Goal: Information Seeking & Learning: Learn about a topic

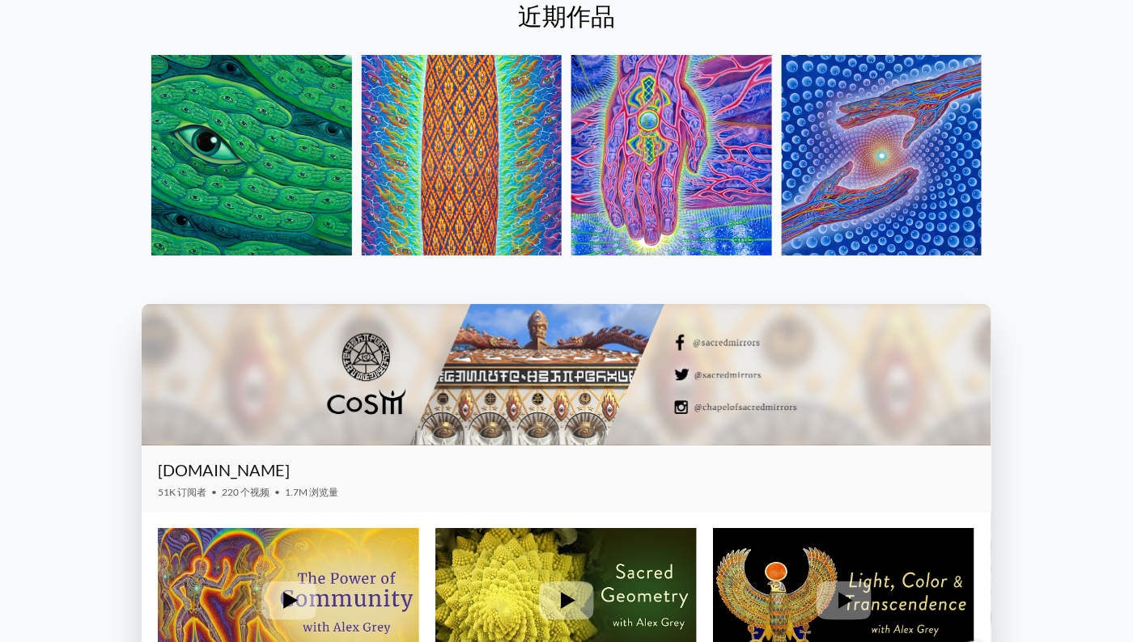
scroll to position [2266, 0]
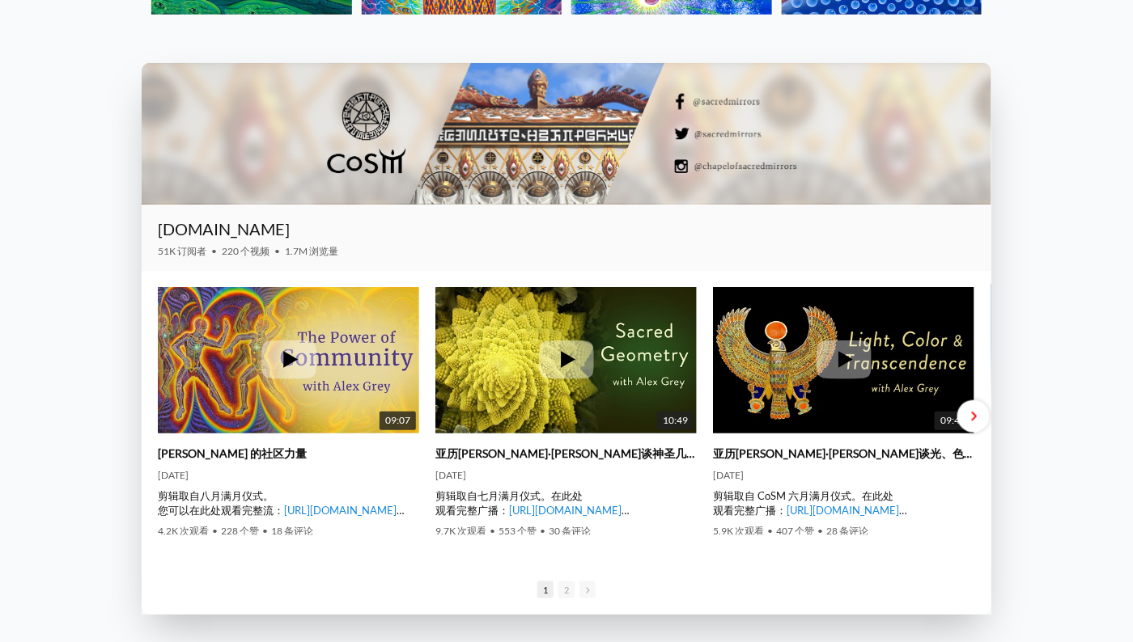
click at [973, 421] on span at bounding box center [973, 417] width 6 height 12
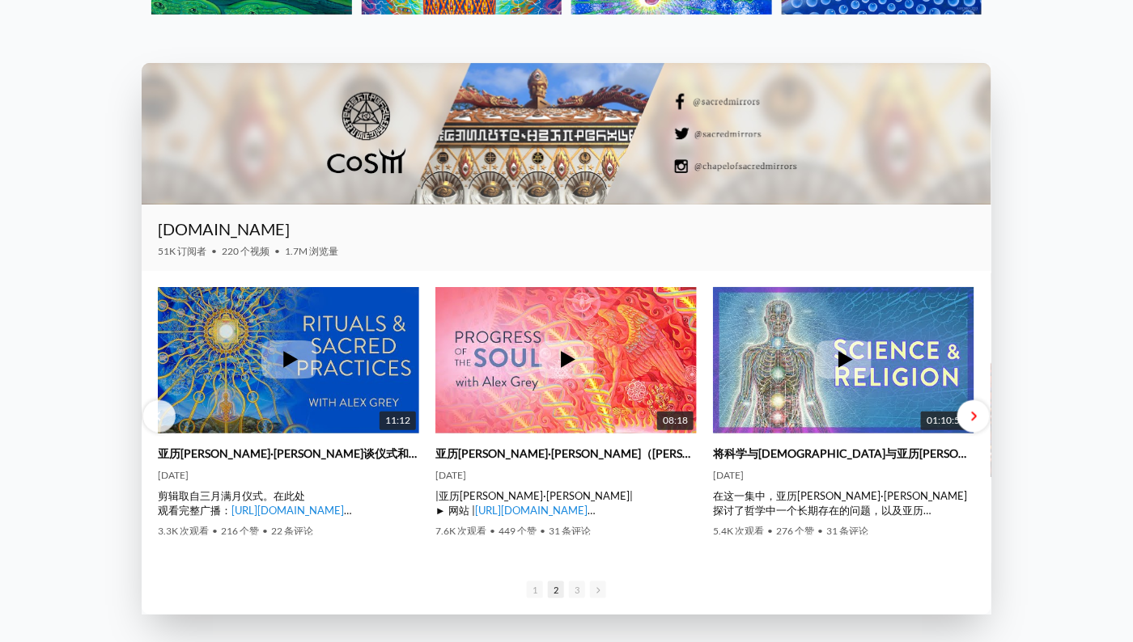
click at [970, 423] on span at bounding box center [973, 417] width 6 height 12
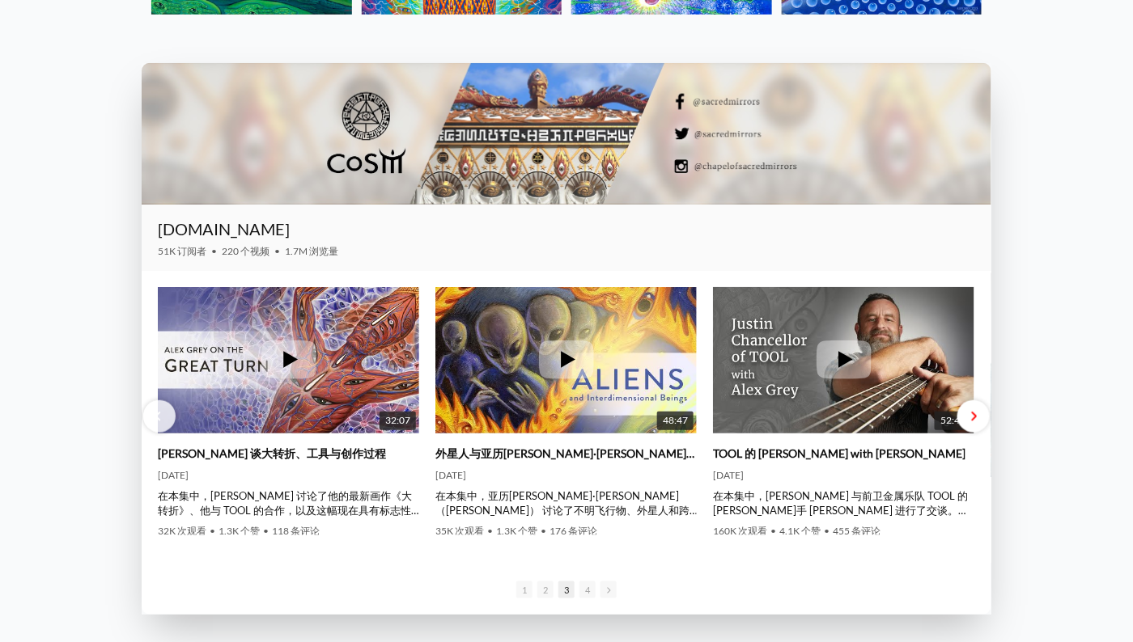
click at [970, 423] on span at bounding box center [973, 417] width 6 height 12
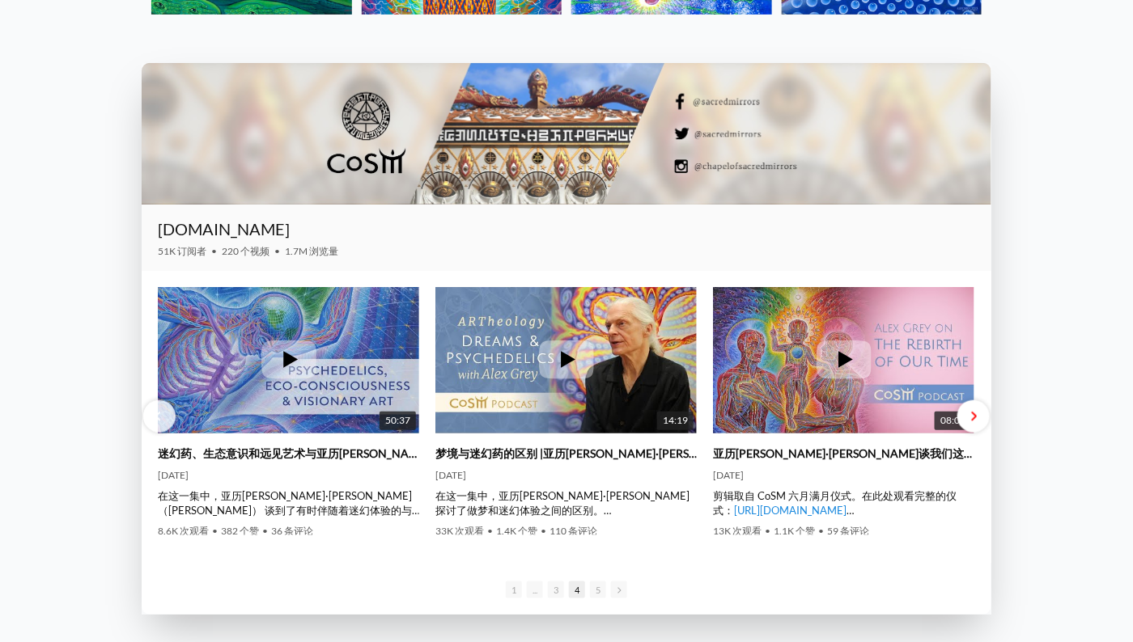
click at [966, 415] on div at bounding box center [973, 417] width 32 height 32
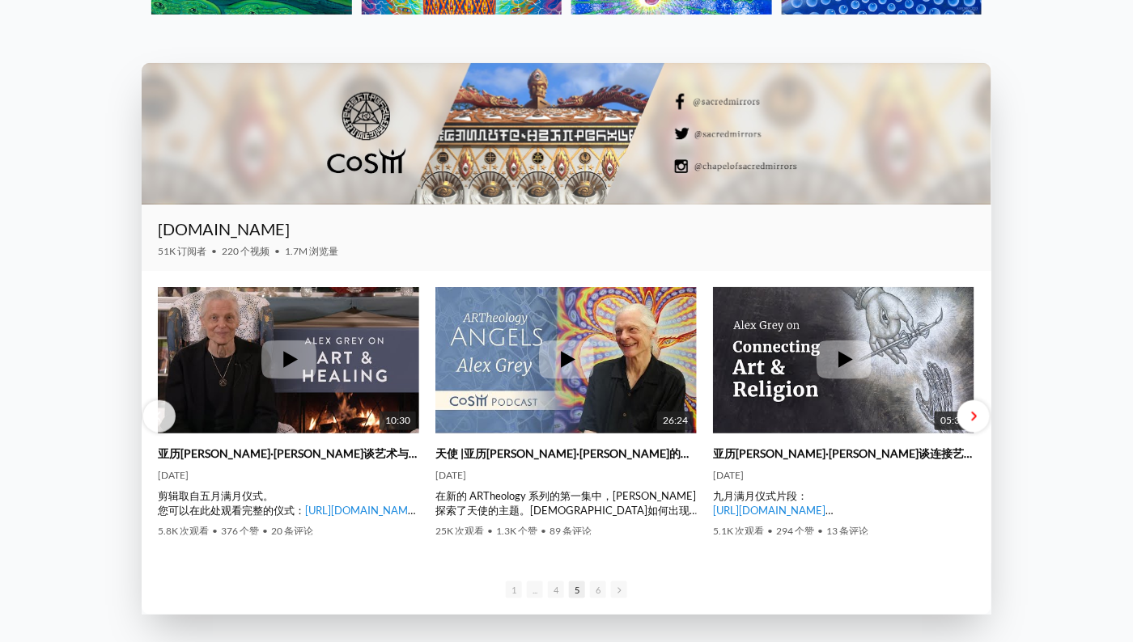
click at [966, 415] on div at bounding box center [973, 417] width 32 height 32
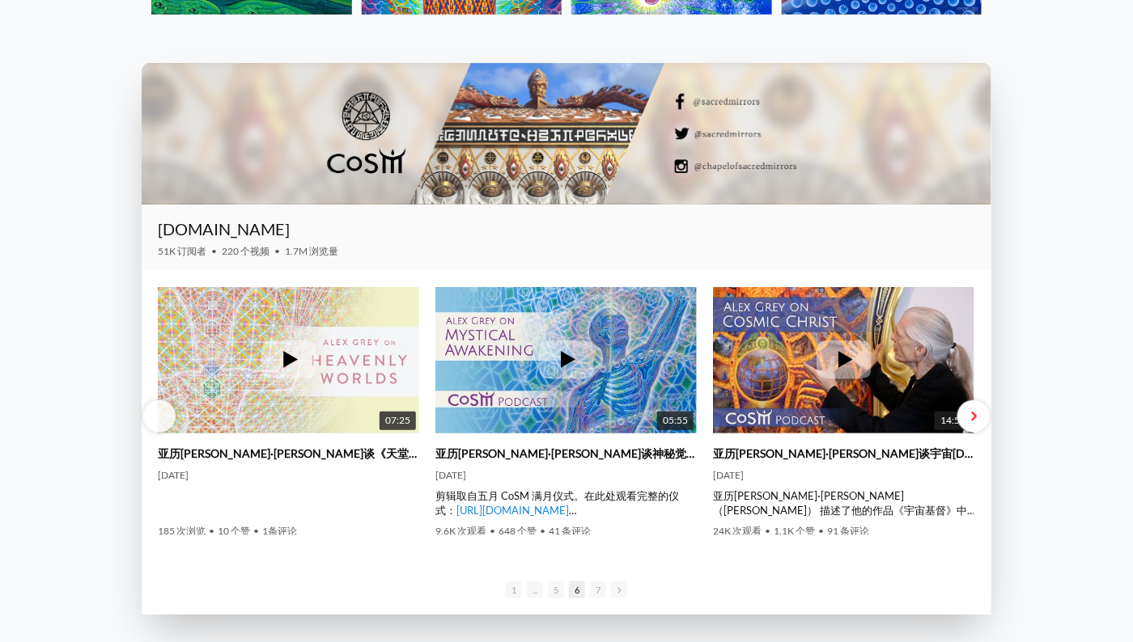
click at [980, 420] on div at bounding box center [973, 417] width 32 height 32
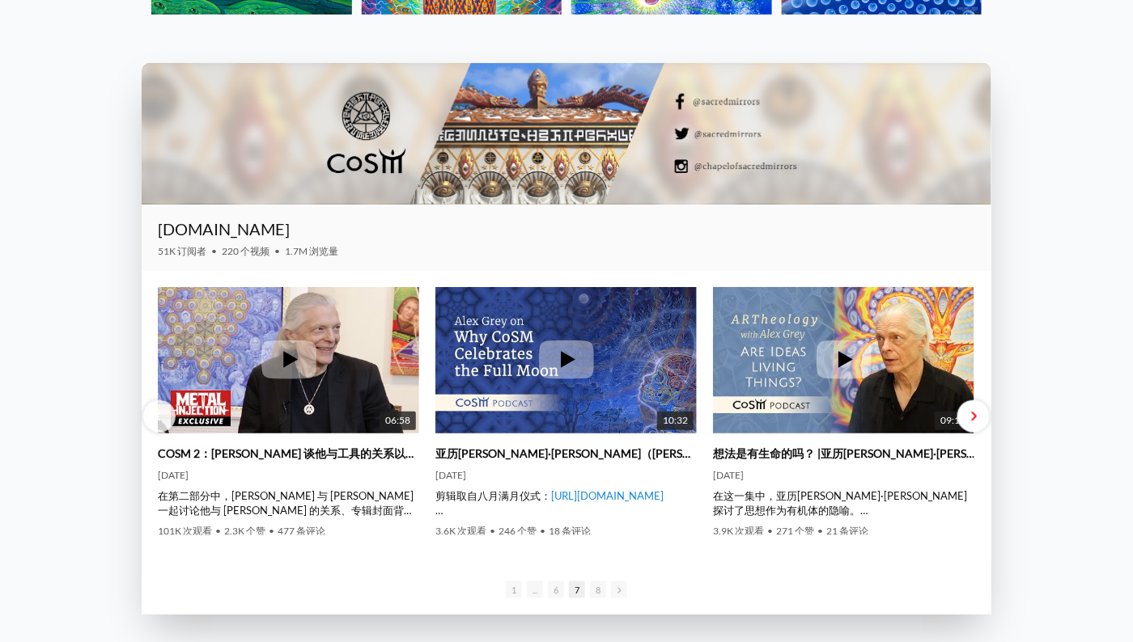
click at [980, 420] on div at bounding box center [973, 417] width 32 height 32
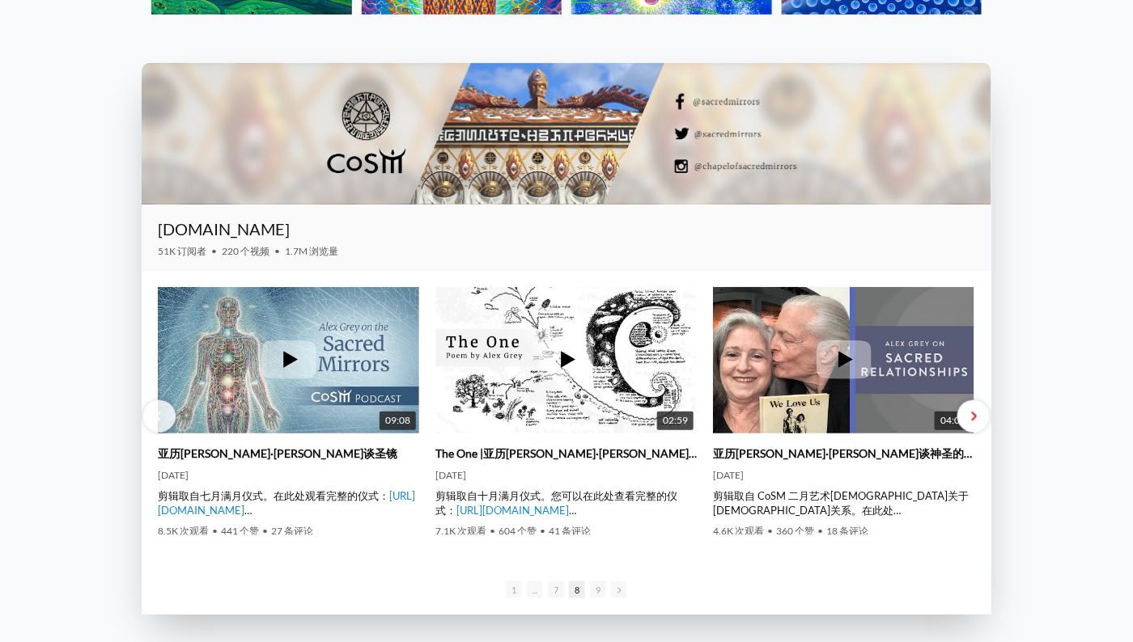
click at [980, 420] on div at bounding box center [973, 417] width 32 height 32
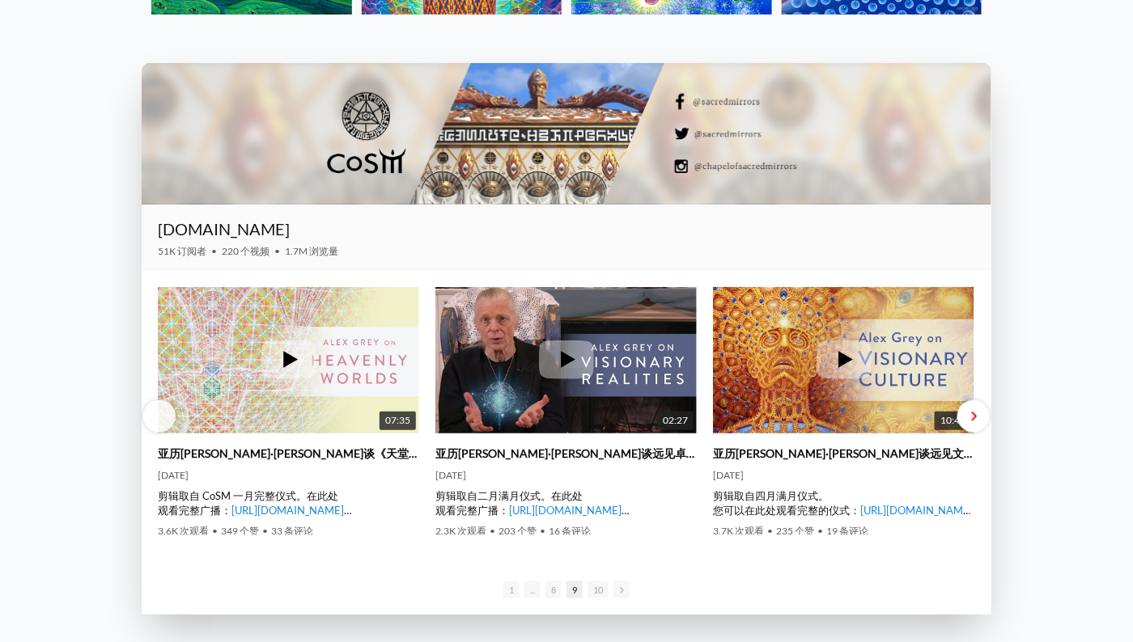
click at [980, 420] on div at bounding box center [973, 417] width 32 height 32
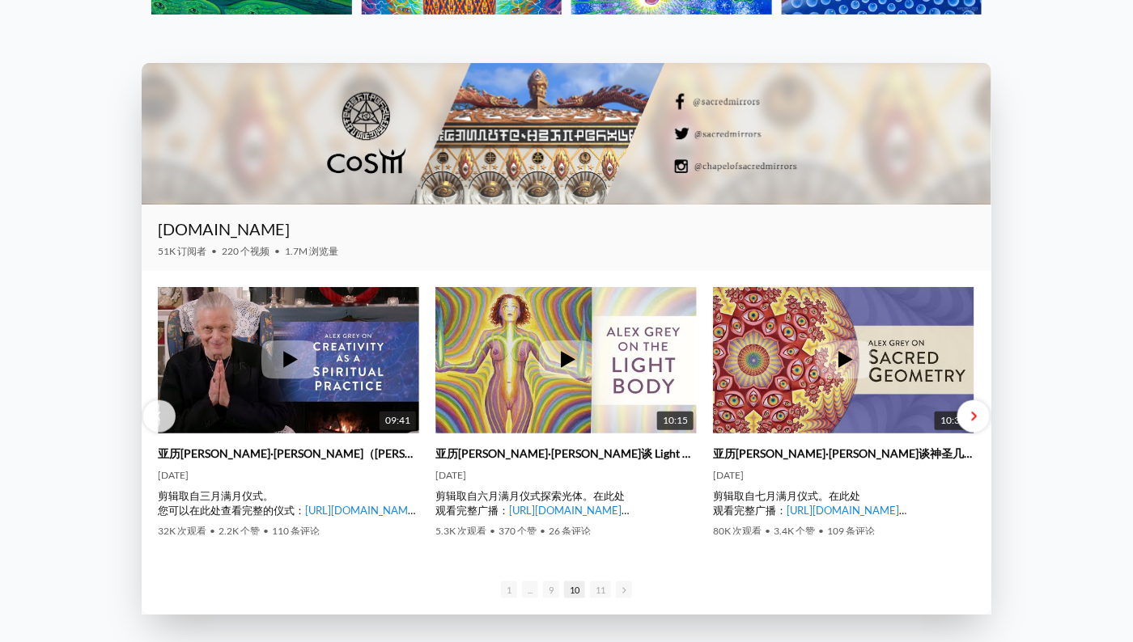
click at [980, 420] on div at bounding box center [973, 417] width 32 height 32
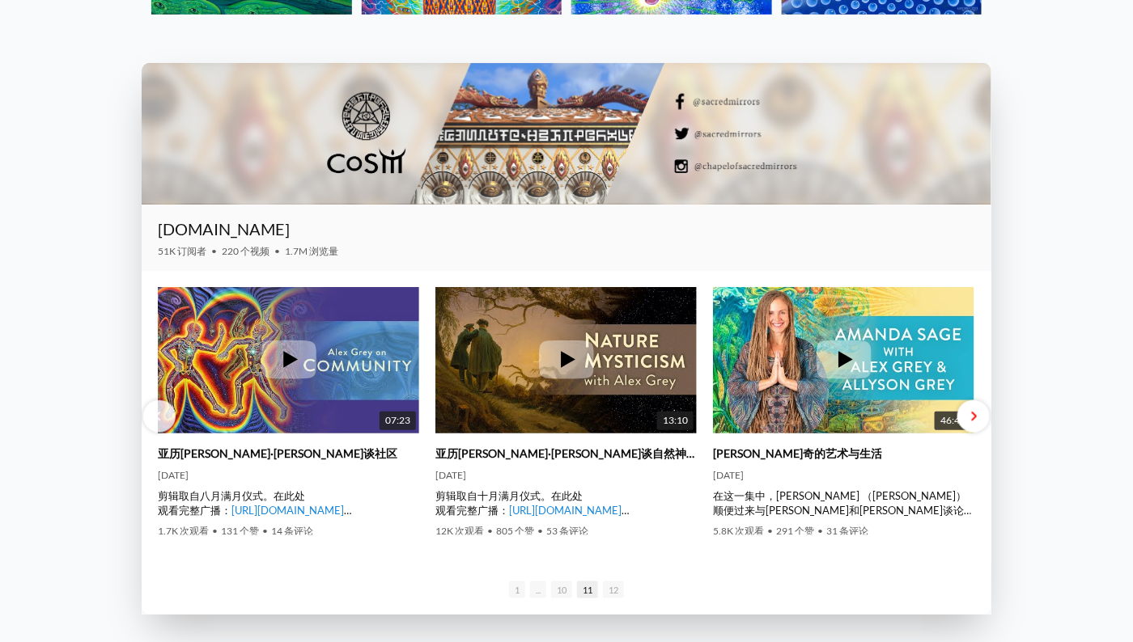
click at [980, 420] on div at bounding box center [973, 417] width 32 height 32
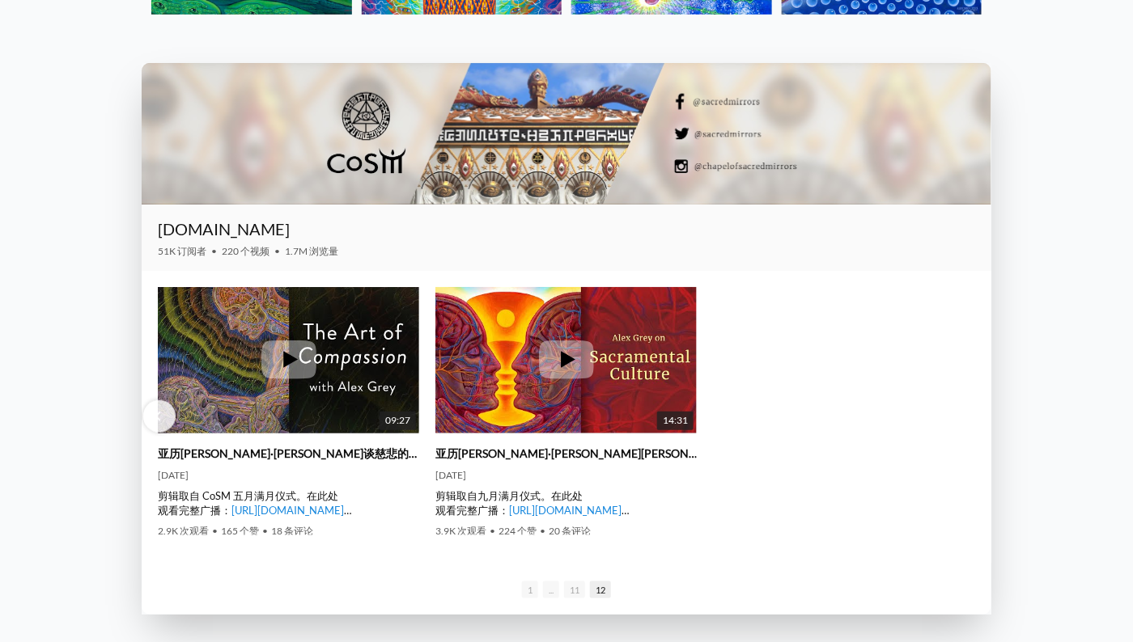
click at [980, 420] on div "09:27 亚历克斯·格雷谈慈悲的艺术 2022/5/25 剪辑取自 CoSM 五月满月仪式。在此处 观看完整广播： https://www.youtube.…" at bounding box center [567, 417] width 850 height 292
click at [529, 595] on span "1" at bounding box center [530, 590] width 16 height 17
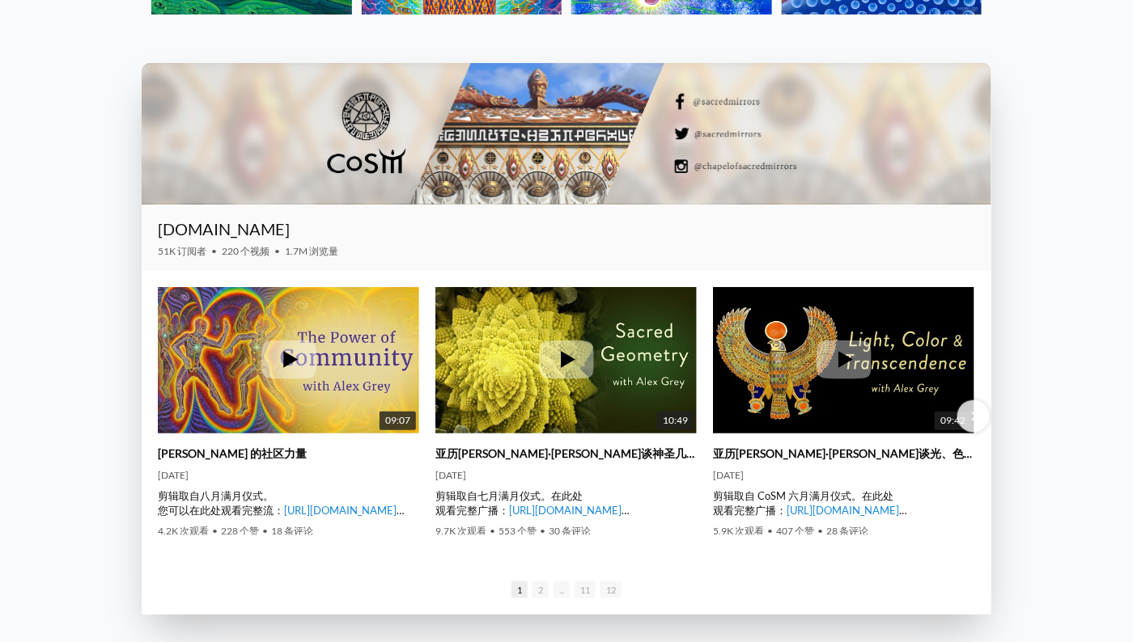
click at [523, 592] on span "1" at bounding box center [519, 590] width 16 height 17
click at [979, 422] on div at bounding box center [973, 417] width 32 height 32
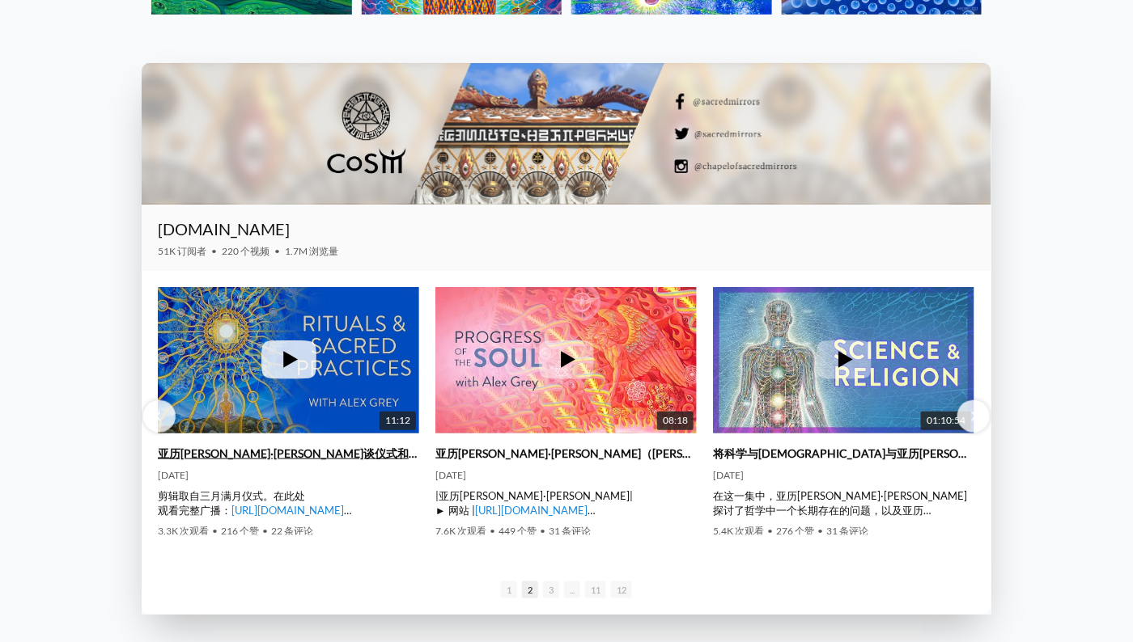
click at [319, 452] on link "亚历克斯·格雷谈仪式和神圣习俗" at bounding box center [288, 454] width 261 height 15
click at [863, 594] on div "1 2 3 ... ... ... ... ... ... ... 11 12" at bounding box center [567, 589] width 850 height 52
click at [530, 595] on span "2" at bounding box center [530, 590] width 16 height 17
click at [510, 596] on span "1" at bounding box center [509, 590] width 16 height 17
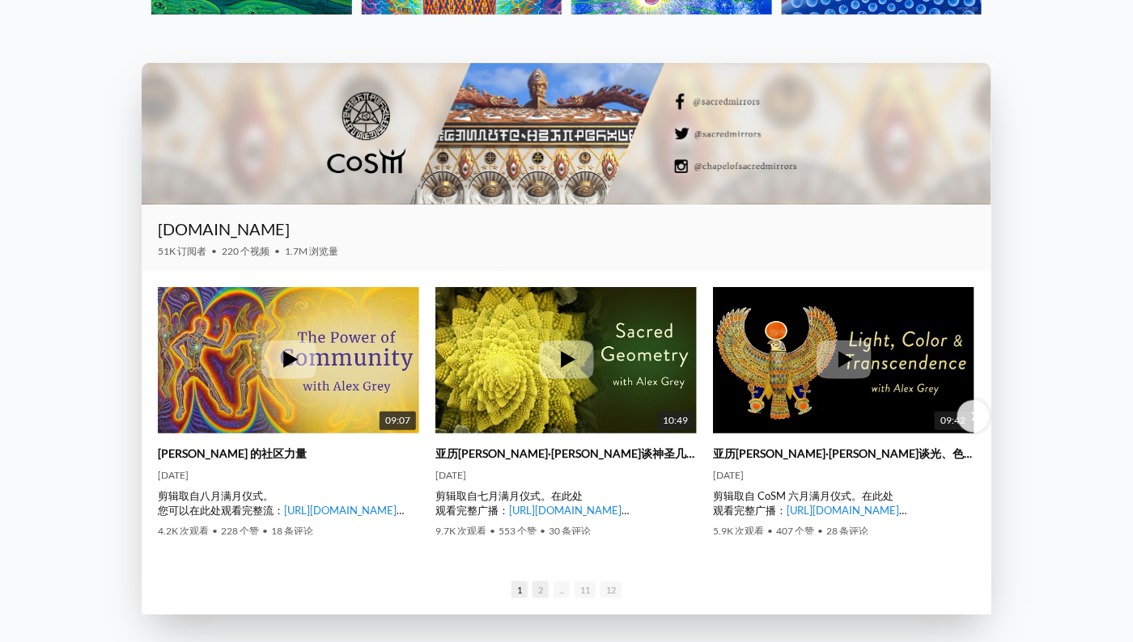
click at [541, 588] on span "2" at bounding box center [540, 590] width 16 height 17
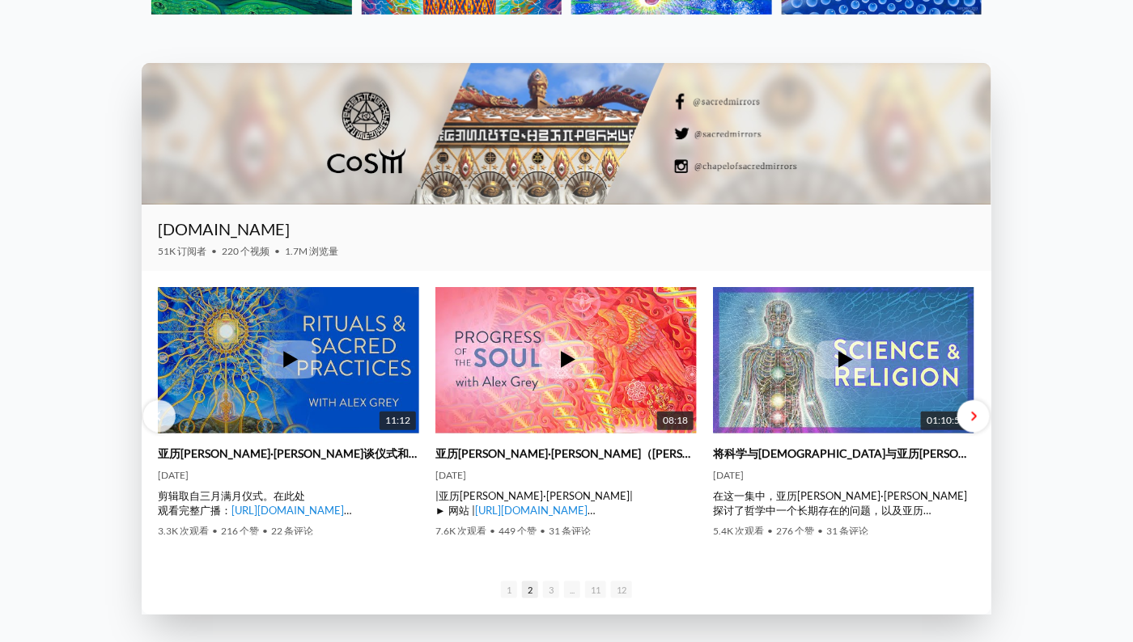
click at [984, 425] on div at bounding box center [973, 417] width 32 height 32
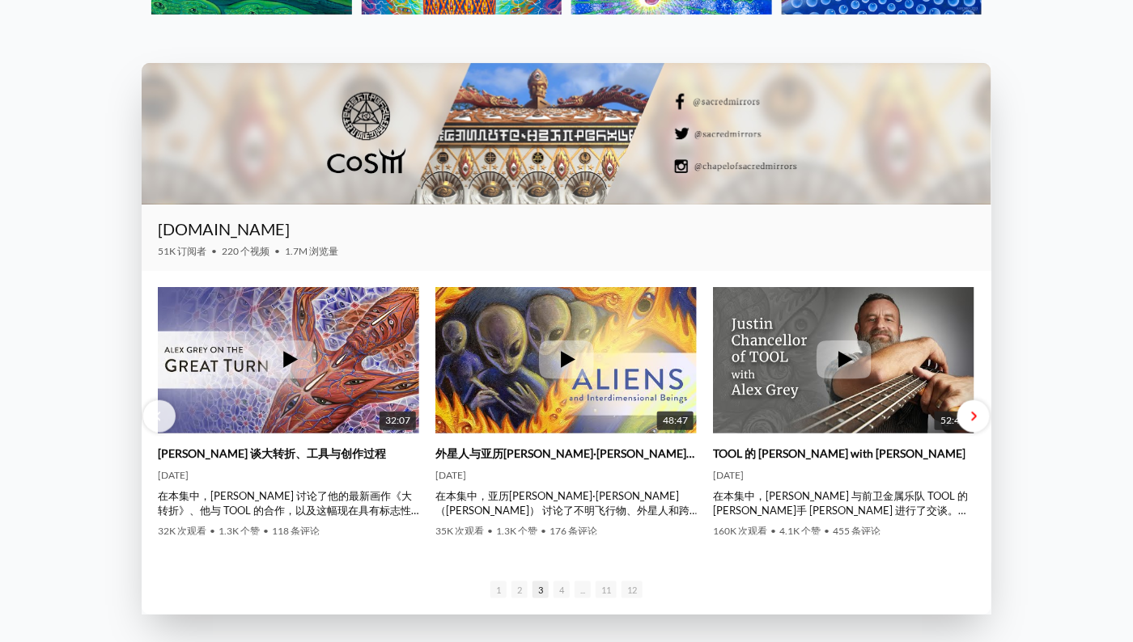
click at [975, 427] on div at bounding box center [973, 417] width 32 height 32
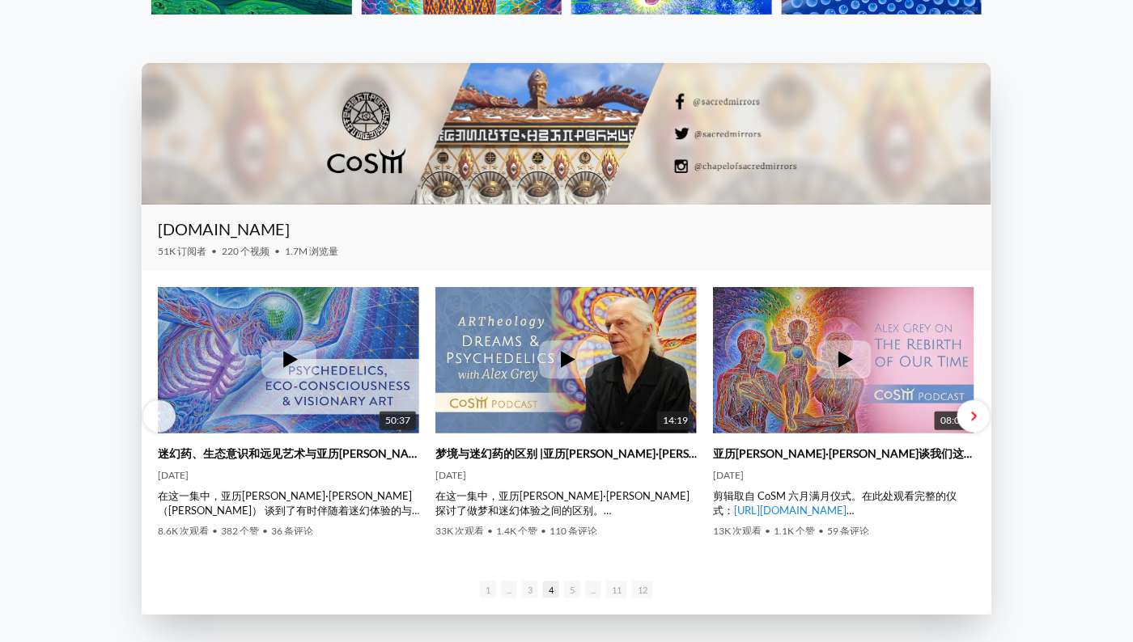
click at [982, 415] on div at bounding box center [973, 417] width 32 height 32
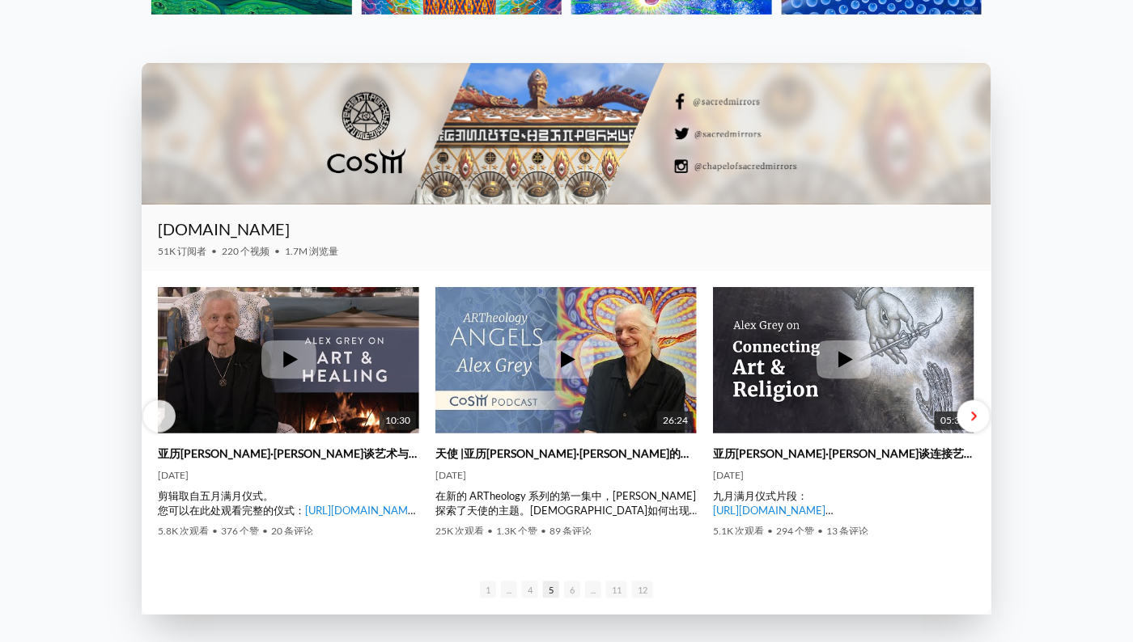
click at [969, 414] on div at bounding box center [973, 417] width 32 height 32
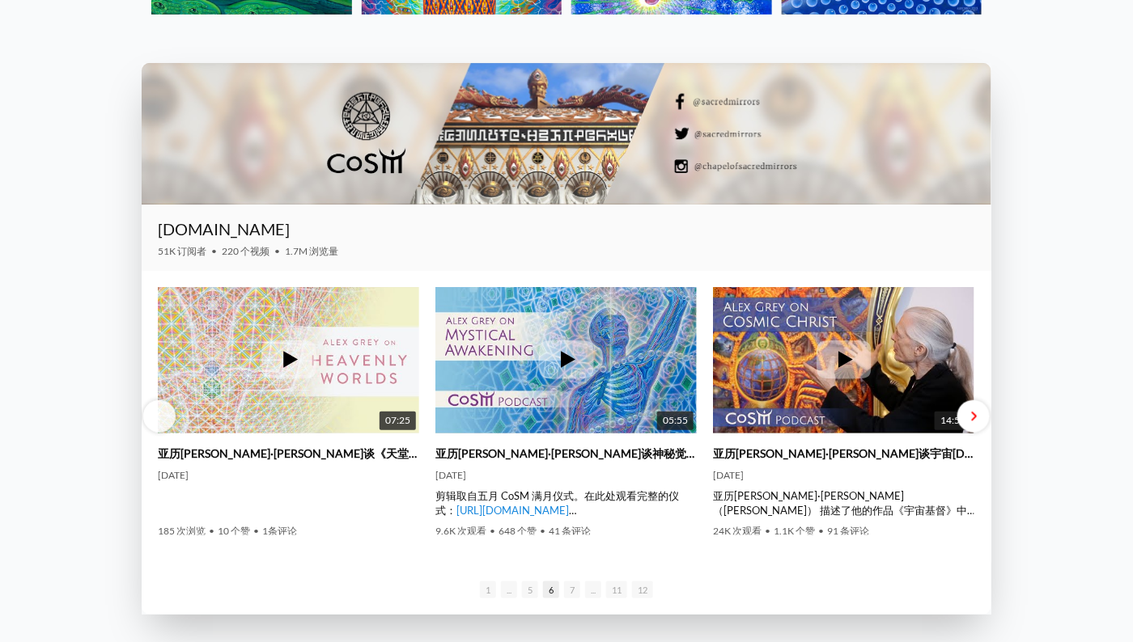
click at [982, 420] on div at bounding box center [973, 417] width 32 height 32
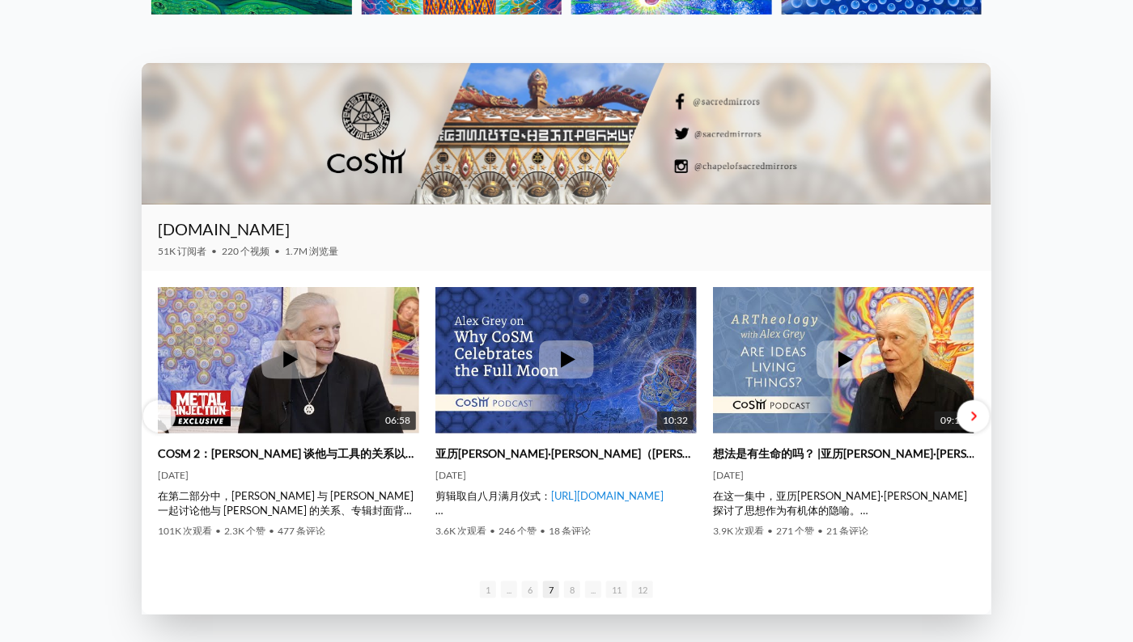
click at [981, 418] on div at bounding box center [973, 417] width 32 height 32
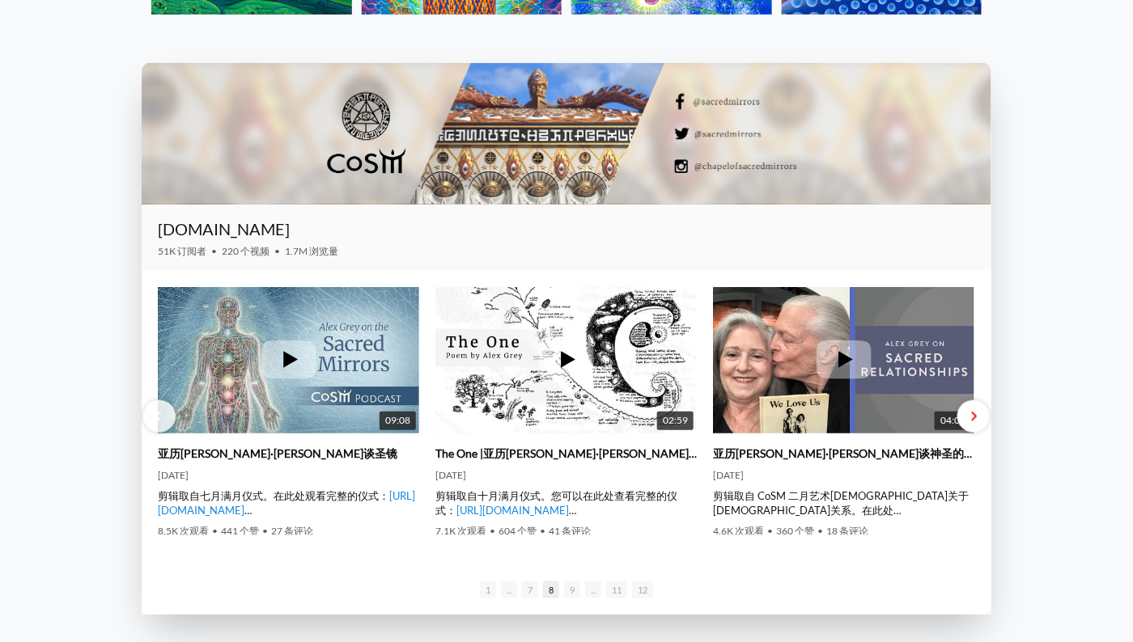
click at [977, 422] on div at bounding box center [973, 417] width 32 height 32
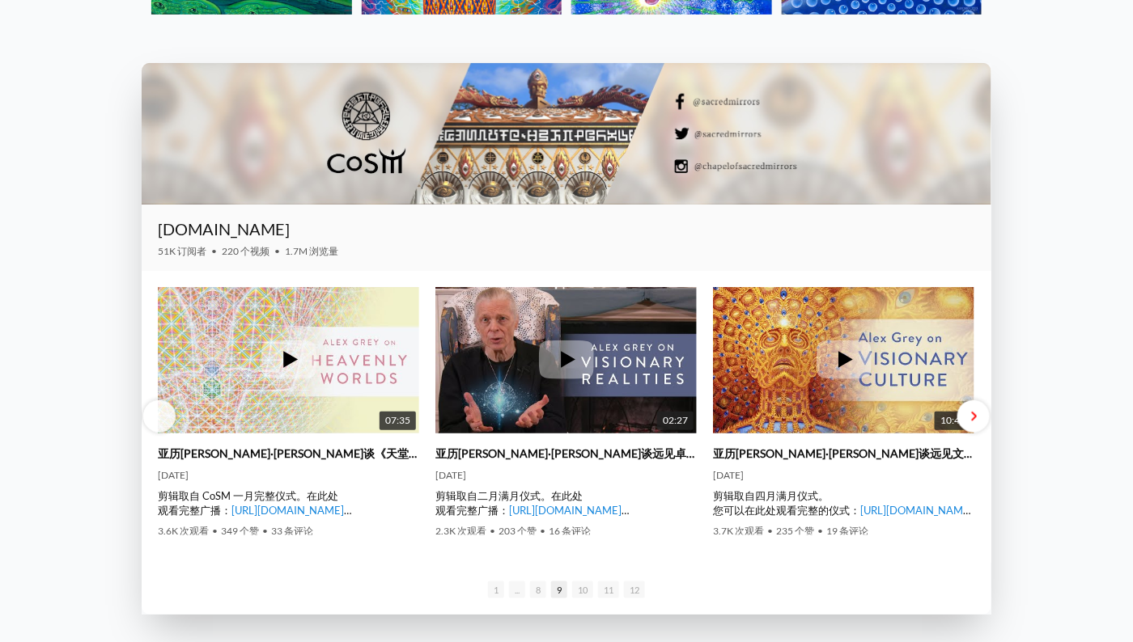
click at [981, 428] on div at bounding box center [973, 417] width 32 height 32
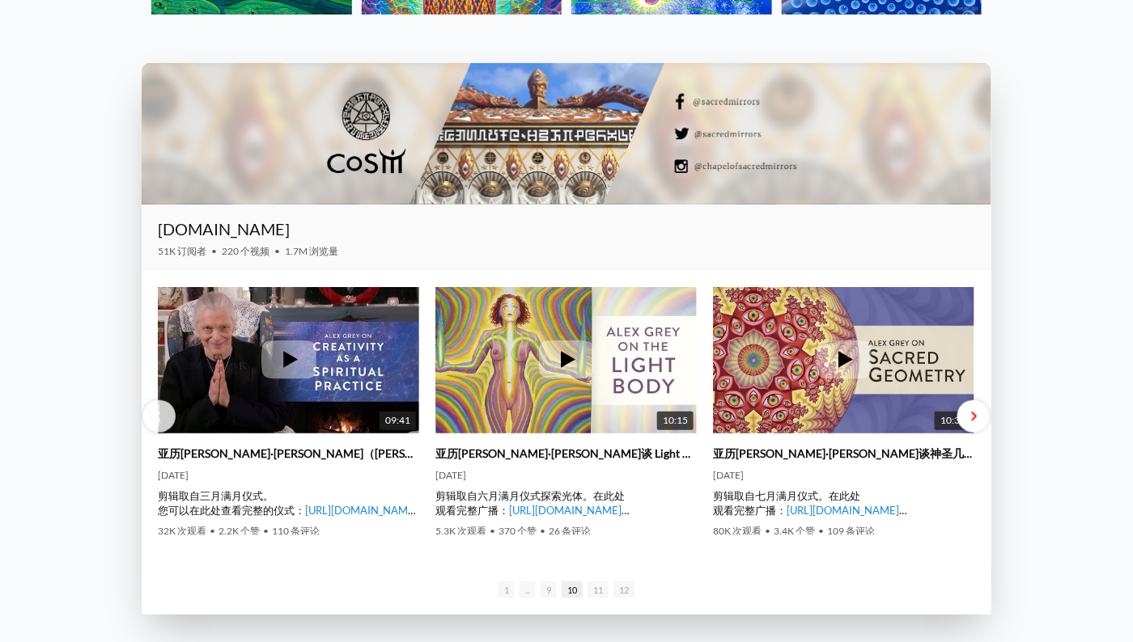
click at [975, 414] on span at bounding box center [973, 417] width 6 height 12
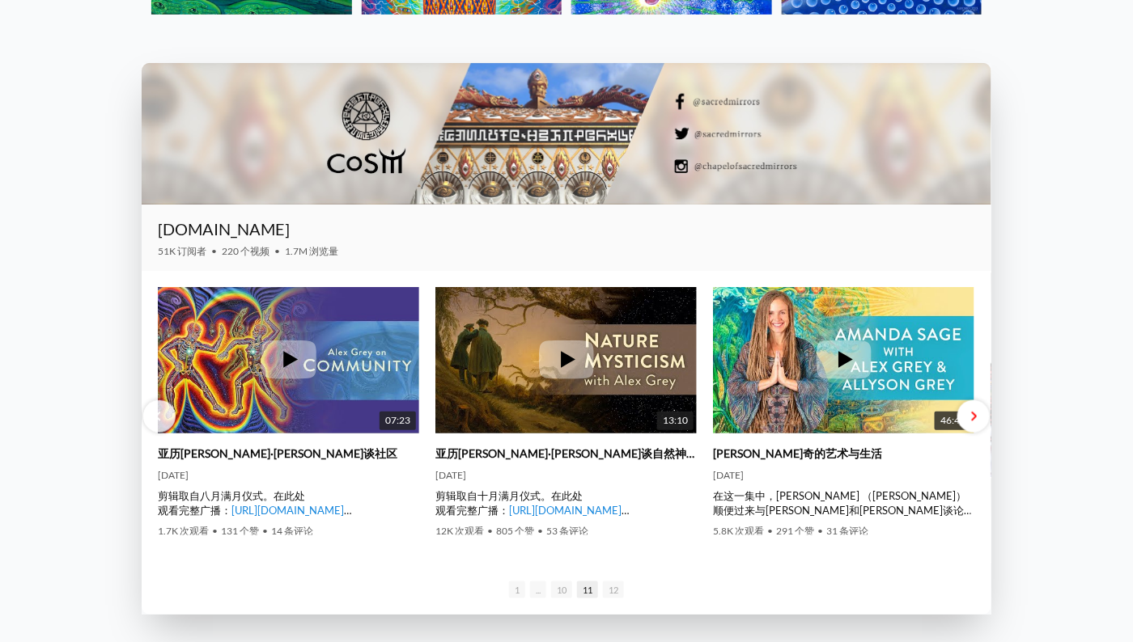
click at [973, 414] on span at bounding box center [973, 417] width 6 height 12
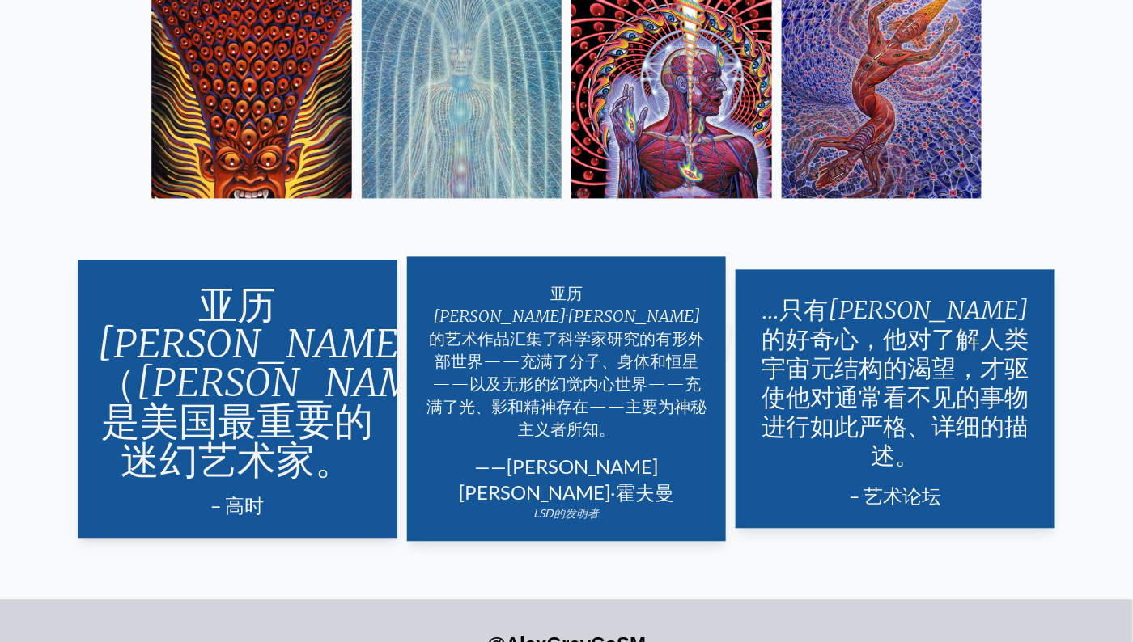
scroll to position [2994, 0]
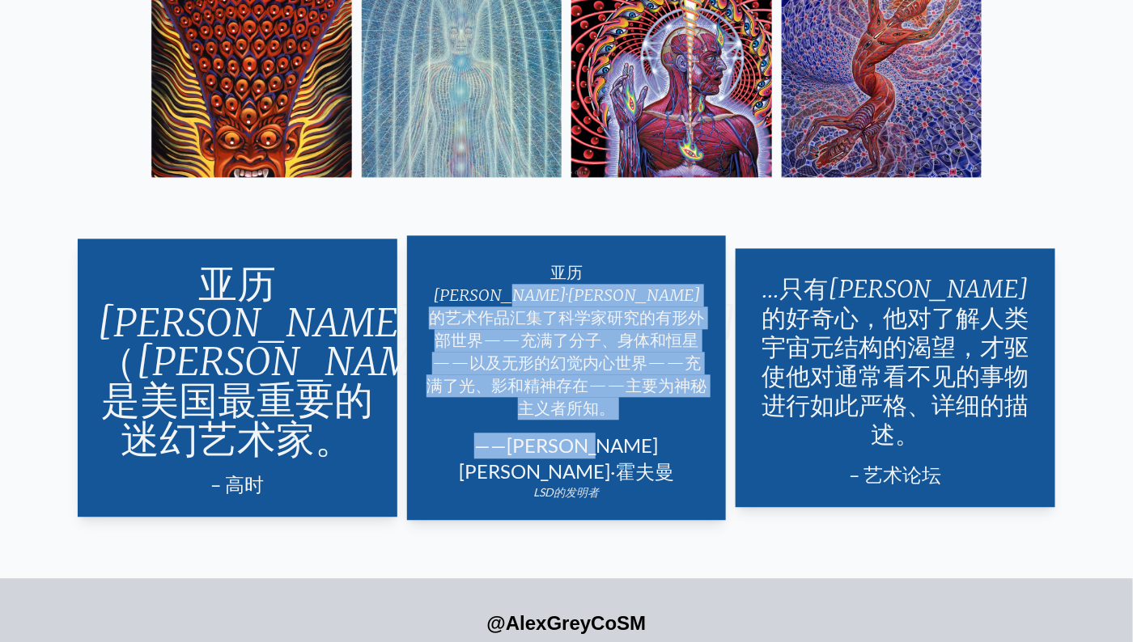
drag, startPoint x: 645, startPoint y: 422, endPoint x: 573, endPoint y: 278, distance: 160.3
click at [573, 278] on div "亚历克斯·格雷的艺术作品汇集了科学家研究的有形外部世界——充满了分子、身体和恒星——以及无形的幻觉内心世界——充满了光、影和精神存在——主要为神秘主义者所知。…" at bounding box center [567, 377] width 320 height 285
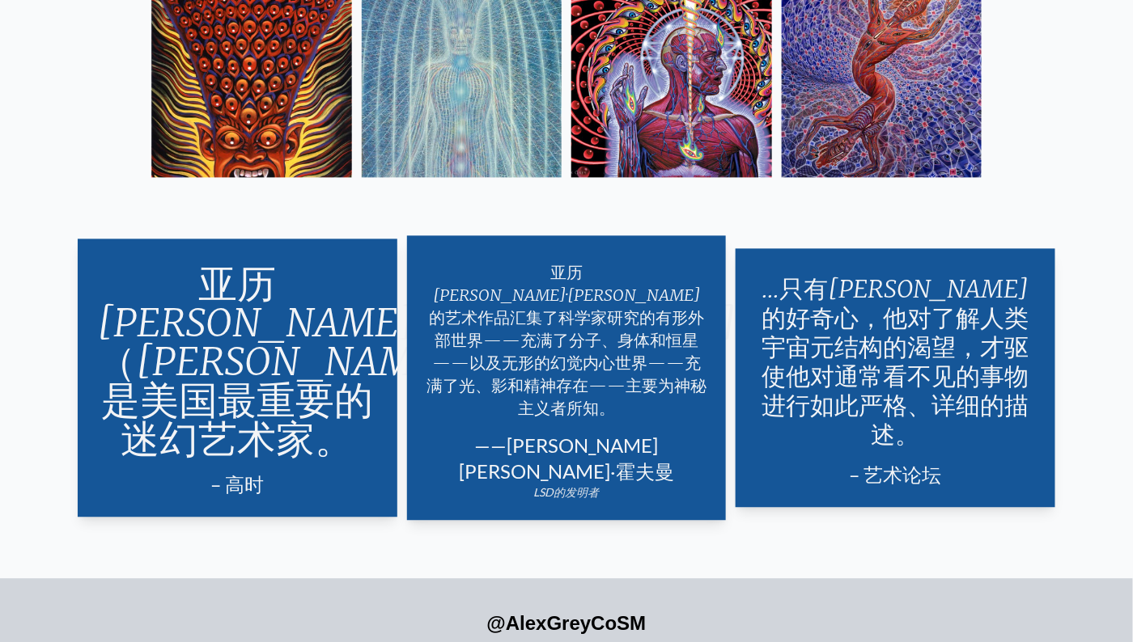
click at [628, 445] on div "亚历克斯·格雷的艺术作品汇集了科学家研究的有形外部世界——充满了分子、身体和恒星——以及无形的幻觉内心世界——充满了光、影和精神存在——主要为神秘主义者所知。…" at bounding box center [567, 377] width 320 height 285
drag, startPoint x: 515, startPoint y: 413, endPoint x: 684, endPoint y: 413, distance: 169.1
click at [684, 433] on div "——阿尔伯特·霍夫曼" at bounding box center [566, 459] width 281 height 52
drag, startPoint x: 684, startPoint y: 413, endPoint x: 589, endPoint y: 413, distance: 94.7
copy div "阿尔伯特·霍夫曼"
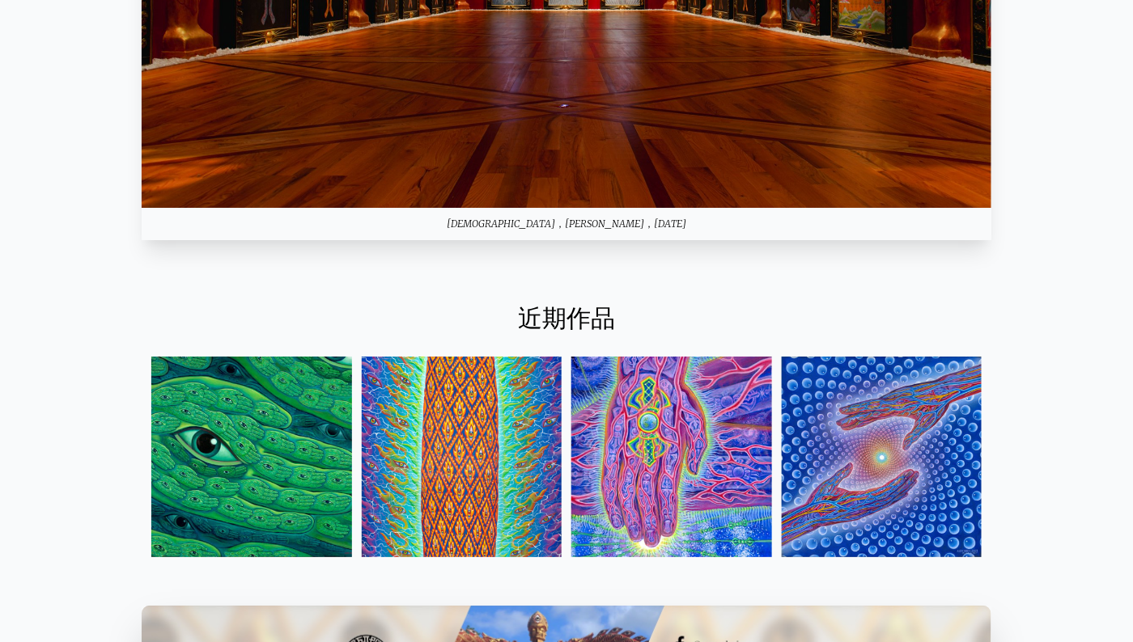
scroll to position [1736, 0]
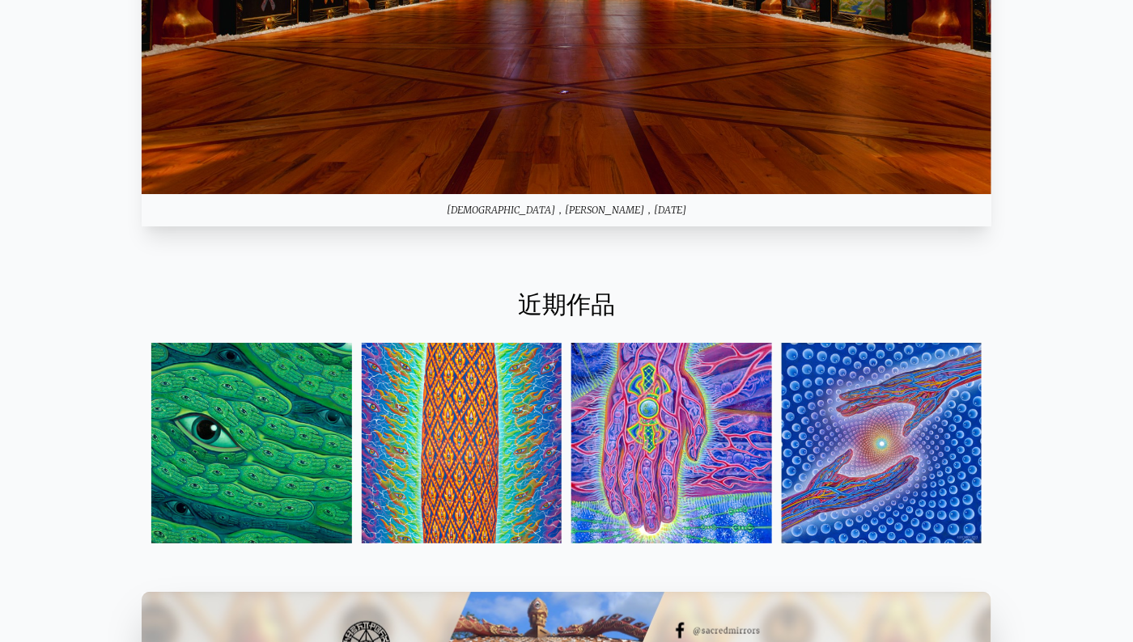
click at [816, 253] on div "您的浏览器不支持视频标签。 神秘的有远见的艺术家， CoSM 的联合创始人，与我的妻子、艺术家 Allyson Grey 。 Entheon： 远见艺术的圣地…" at bounding box center [566, 296] width 1133 height 3963
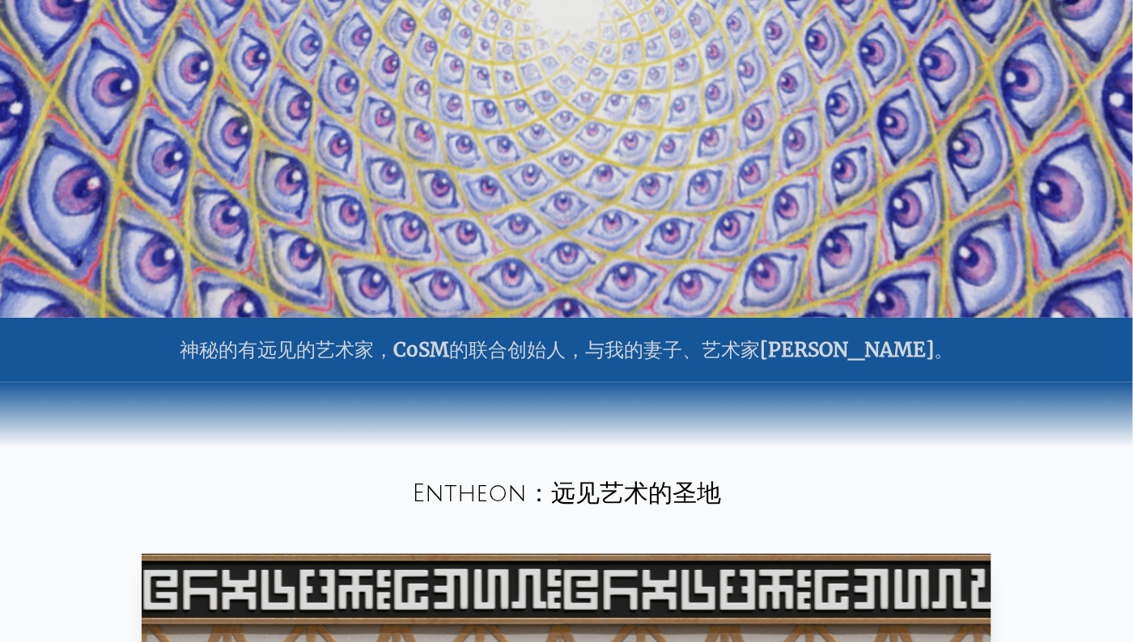
scroll to position [0, 0]
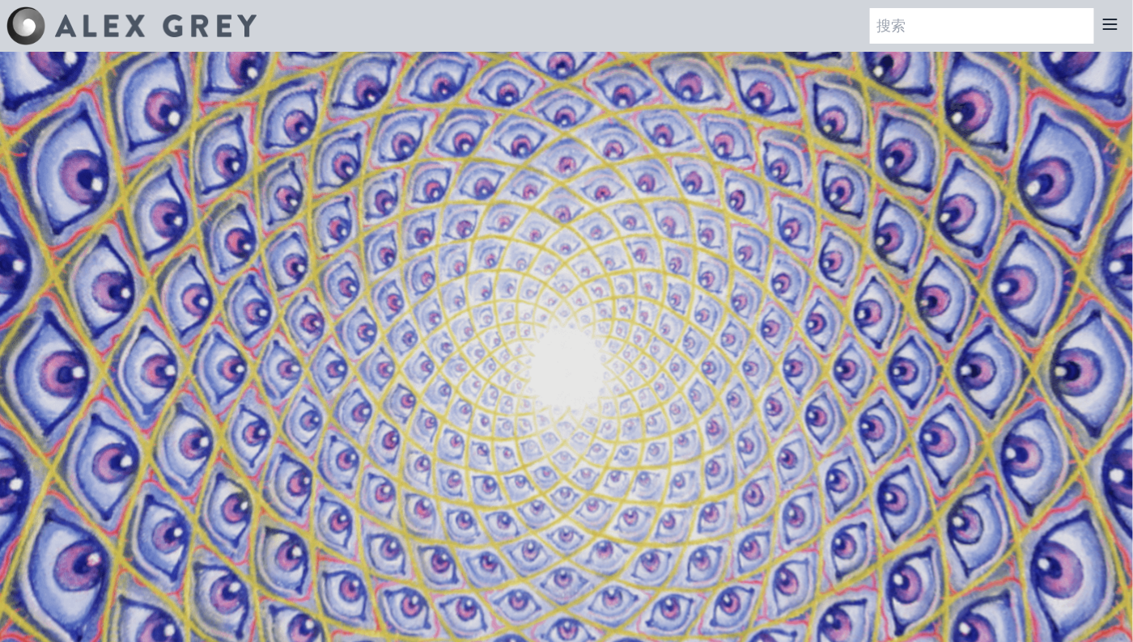
click at [1110, 31] on icon at bounding box center [1109, 24] width 19 height 19
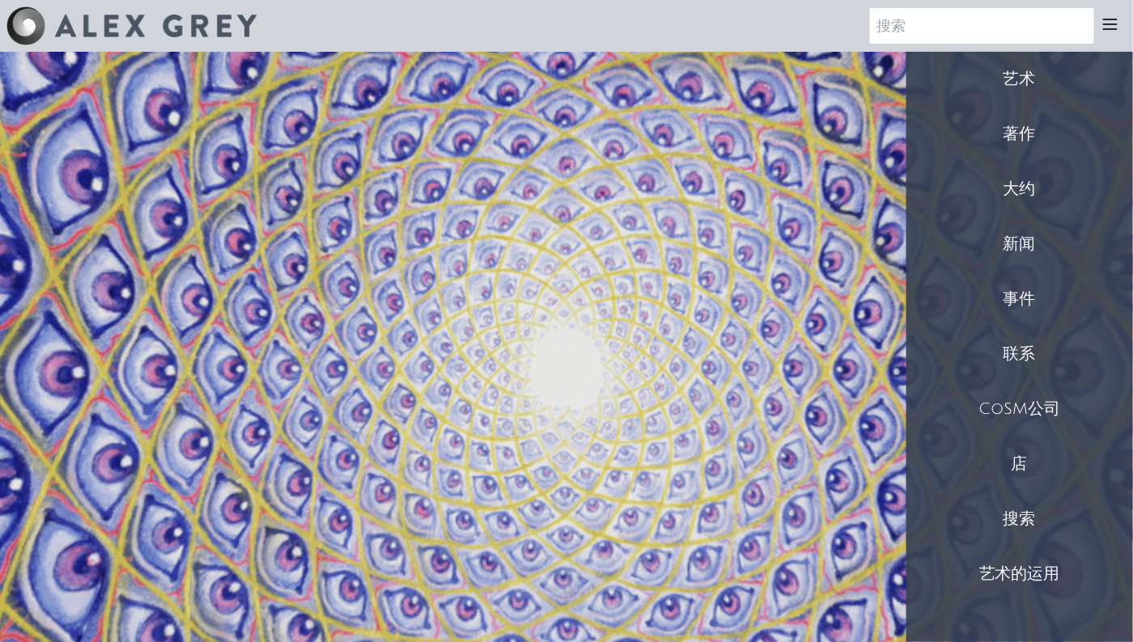
click at [1029, 90] on div "艺术" at bounding box center [1019, 79] width 227 height 55
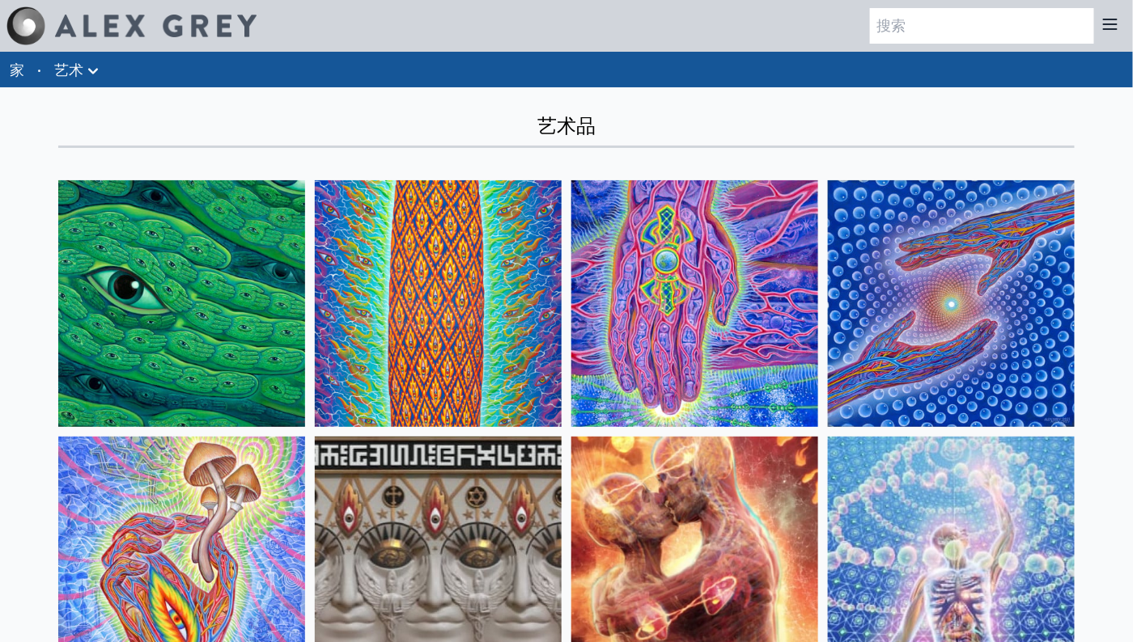
click at [93, 66] on icon at bounding box center [92, 70] width 19 height 19
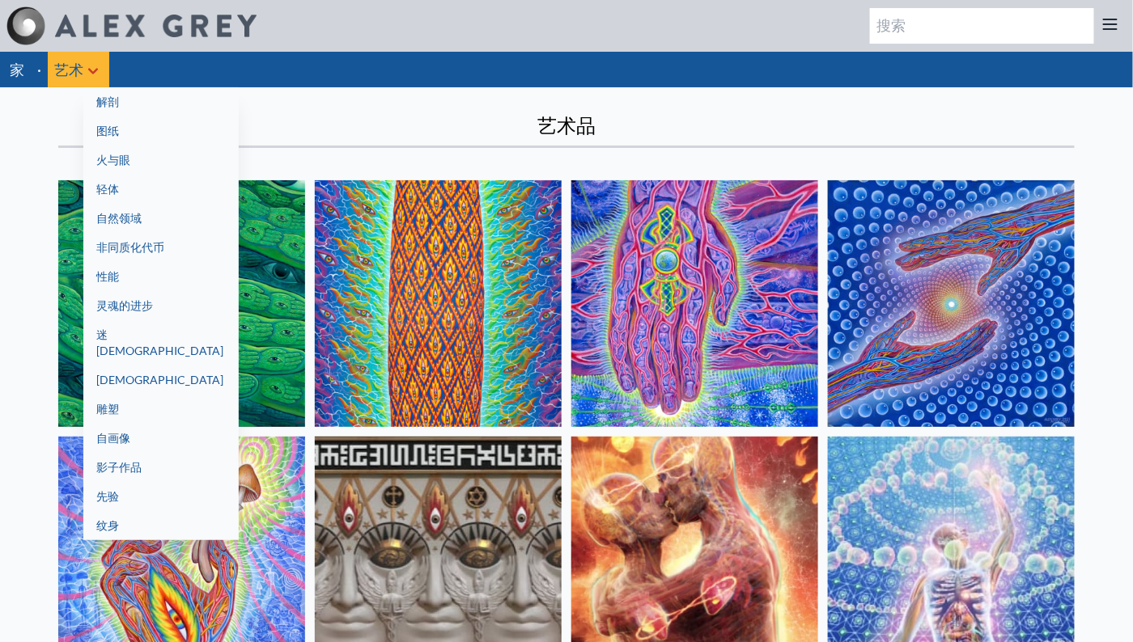
click at [210, 366] on link "[DEMOGRAPHIC_DATA]" at bounding box center [160, 380] width 155 height 29
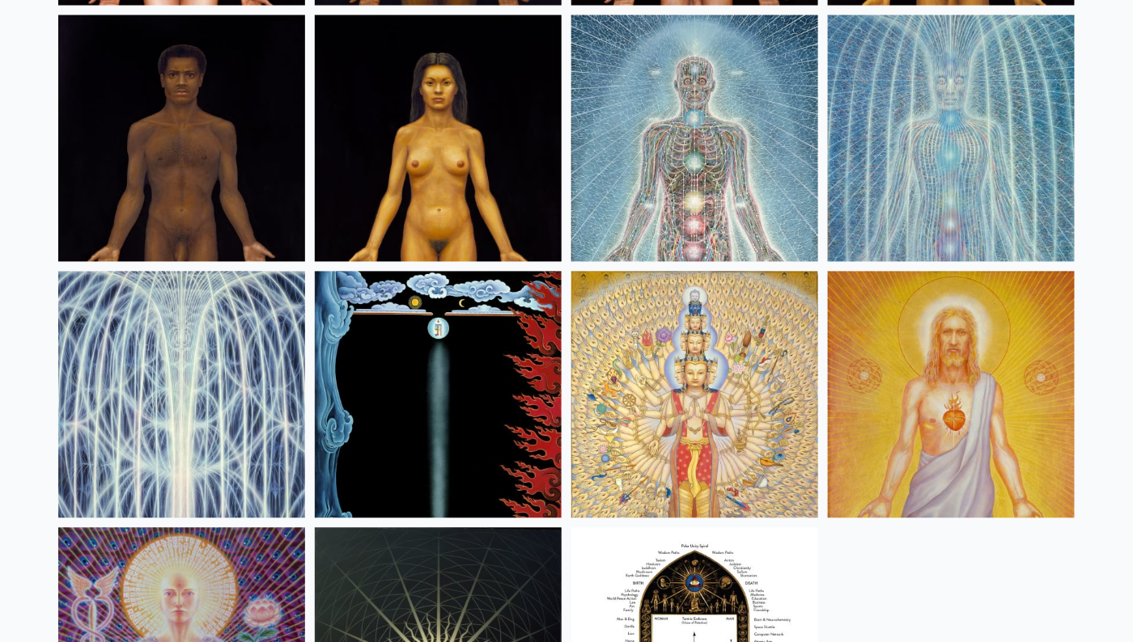
scroll to position [890, 0]
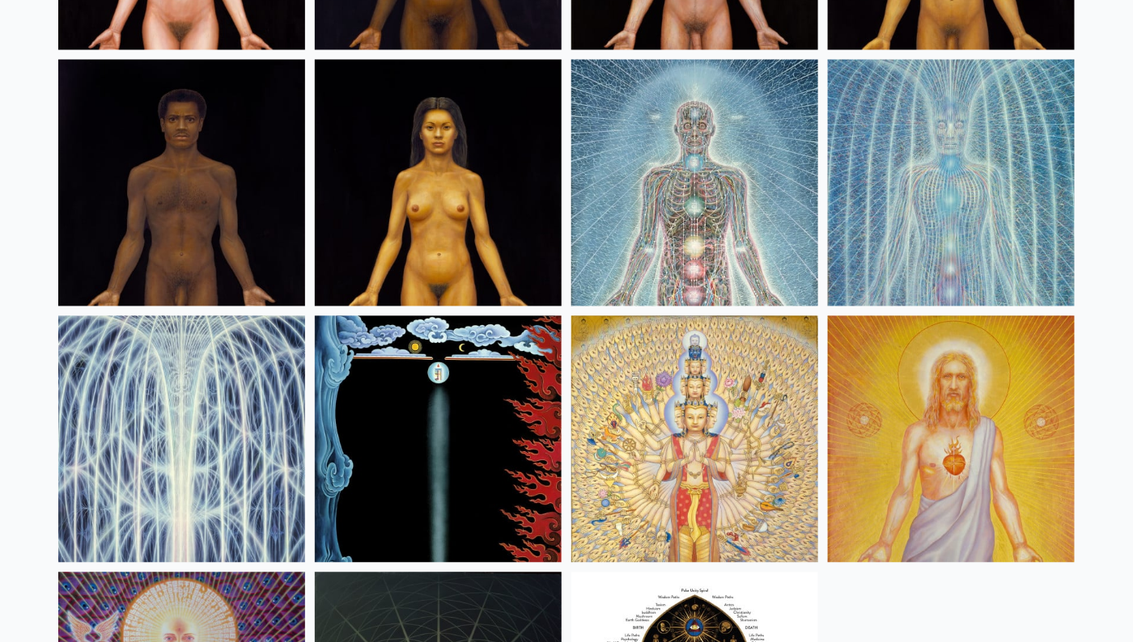
click at [700, 228] on img at bounding box center [694, 183] width 247 height 247
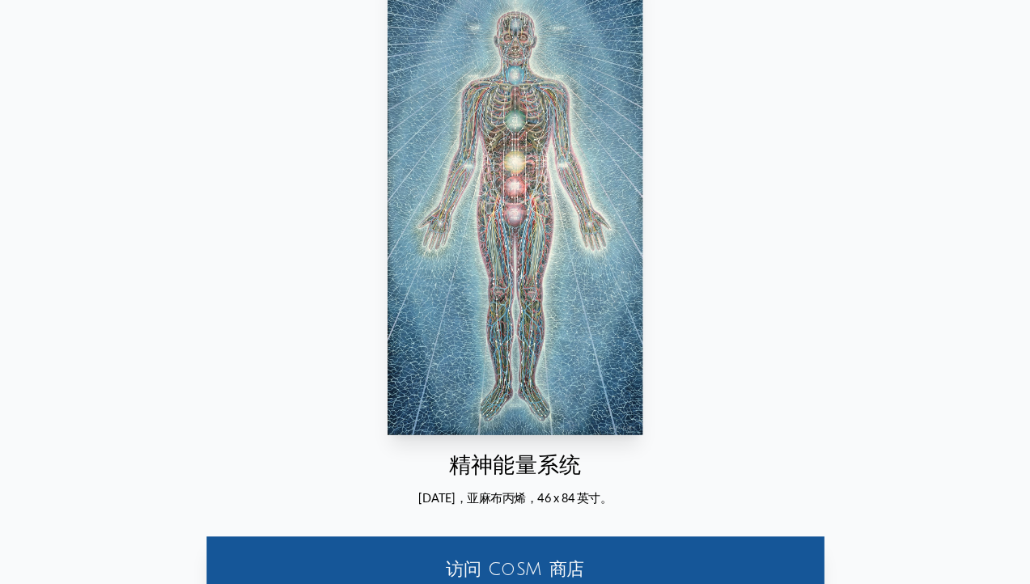
scroll to position [162, 0]
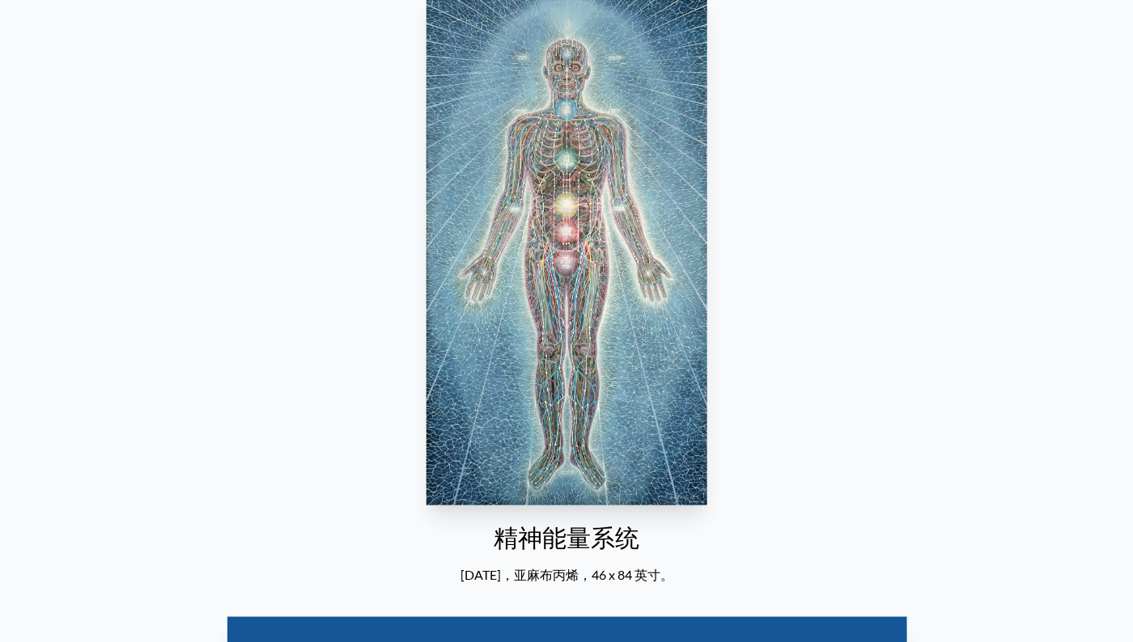
click at [556, 306] on img "15 / 23" at bounding box center [567, 249] width 282 height 514
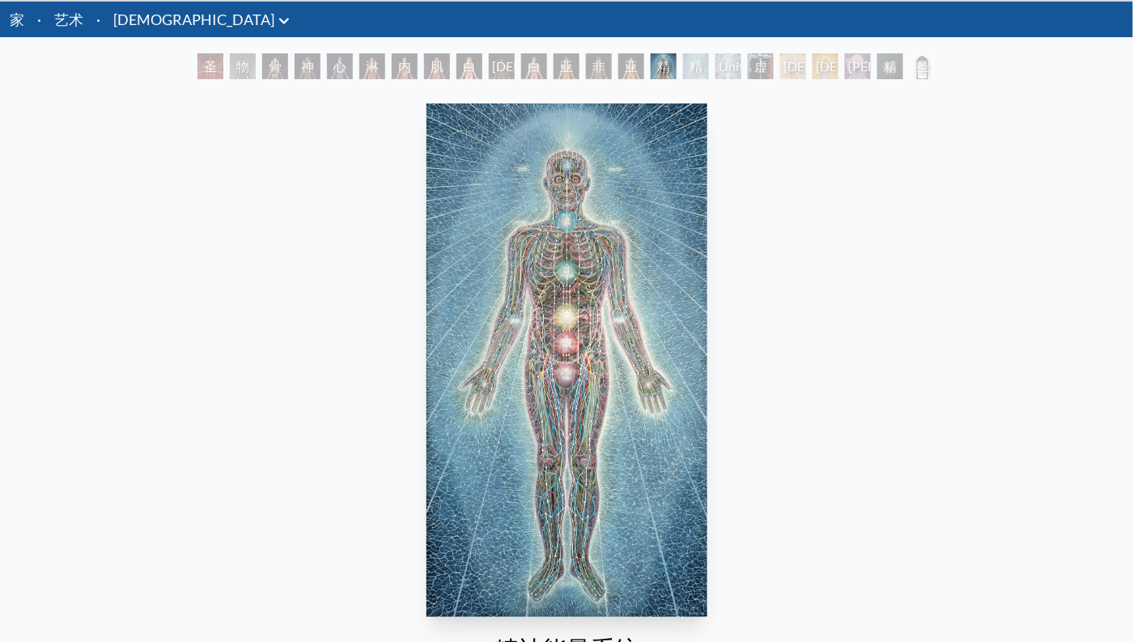
scroll to position [0, 0]
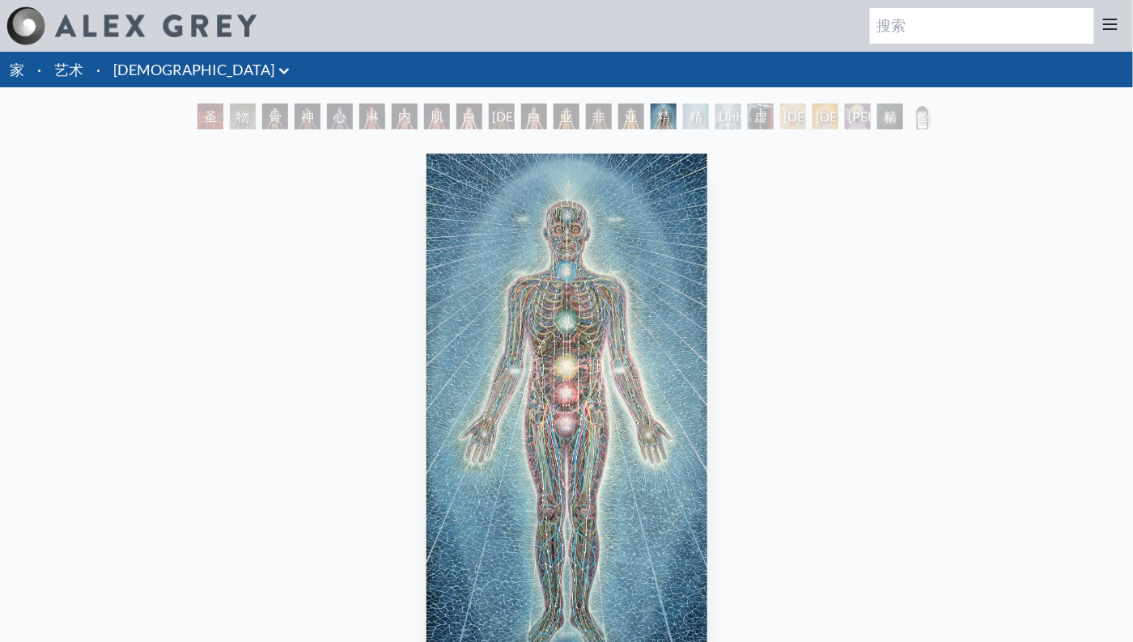
click at [617, 318] on img "15 / 23" at bounding box center [567, 411] width 282 height 514
click at [709, 116] on div "精神能量系统" at bounding box center [696, 117] width 26 height 26
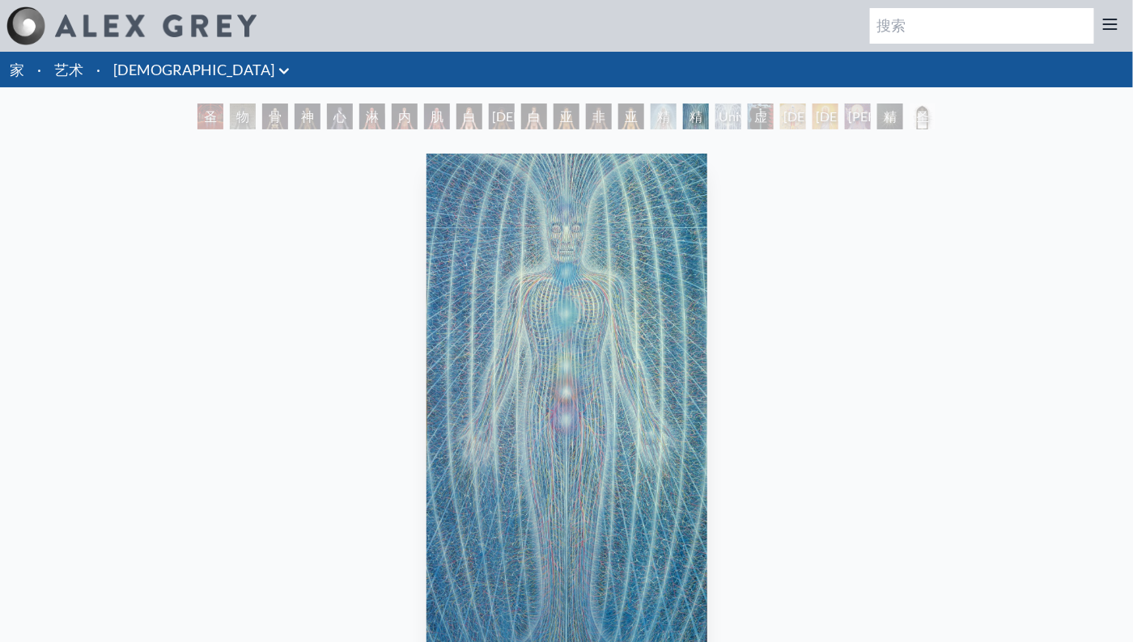
click at [651, 113] on div "精神能量系统" at bounding box center [664, 117] width 26 height 26
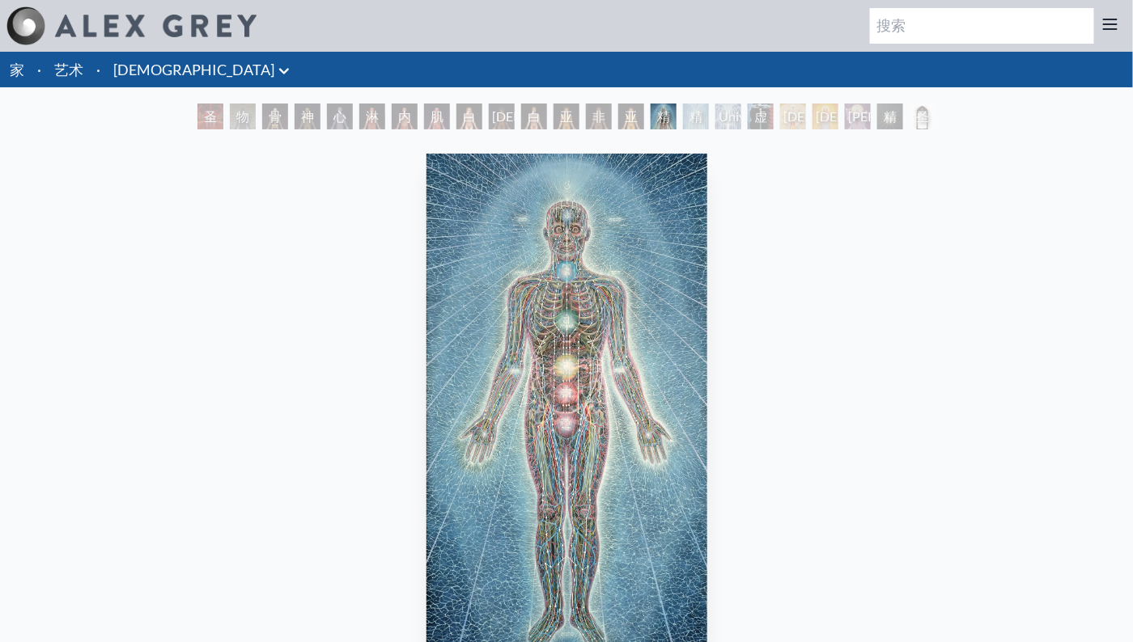
click at [719, 119] on div "Universal Mind 晶格" at bounding box center [728, 117] width 26 height 26
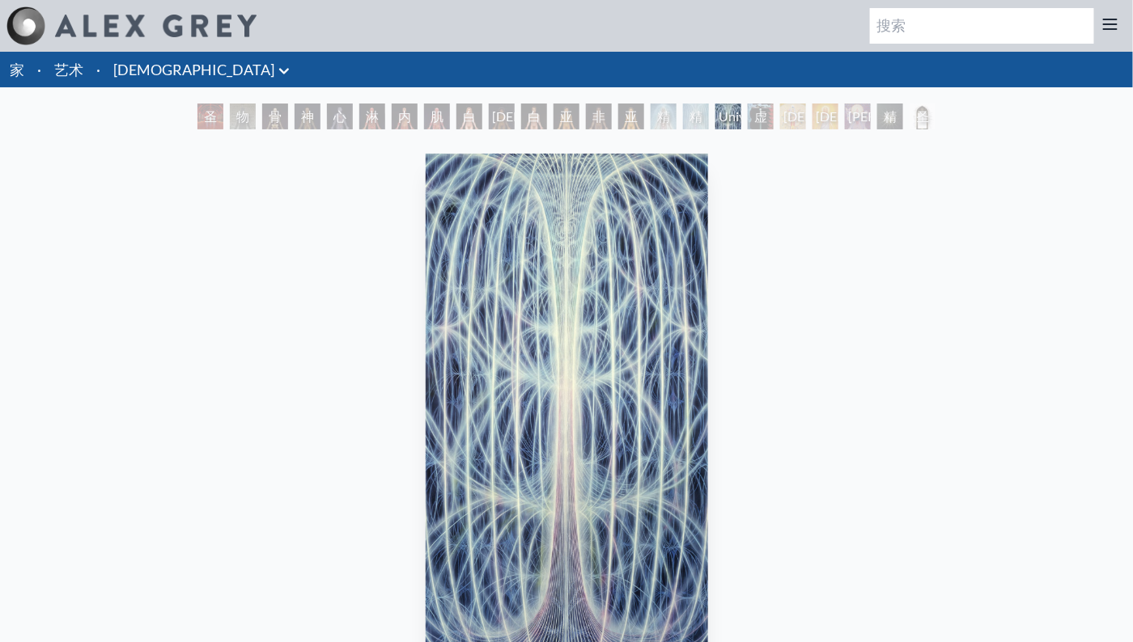
click at [760, 116] on div "虚空透明光" at bounding box center [761, 117] width 26 height 26
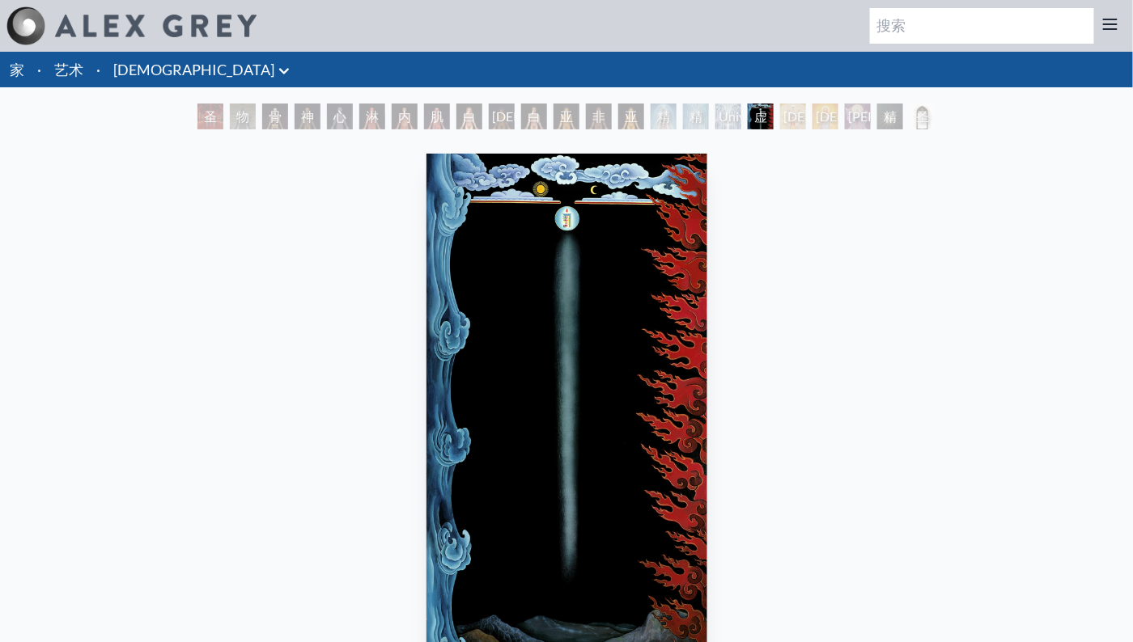
click at [793, 114] on div "观音" at bounding box center [793, 117] width 26 height 26
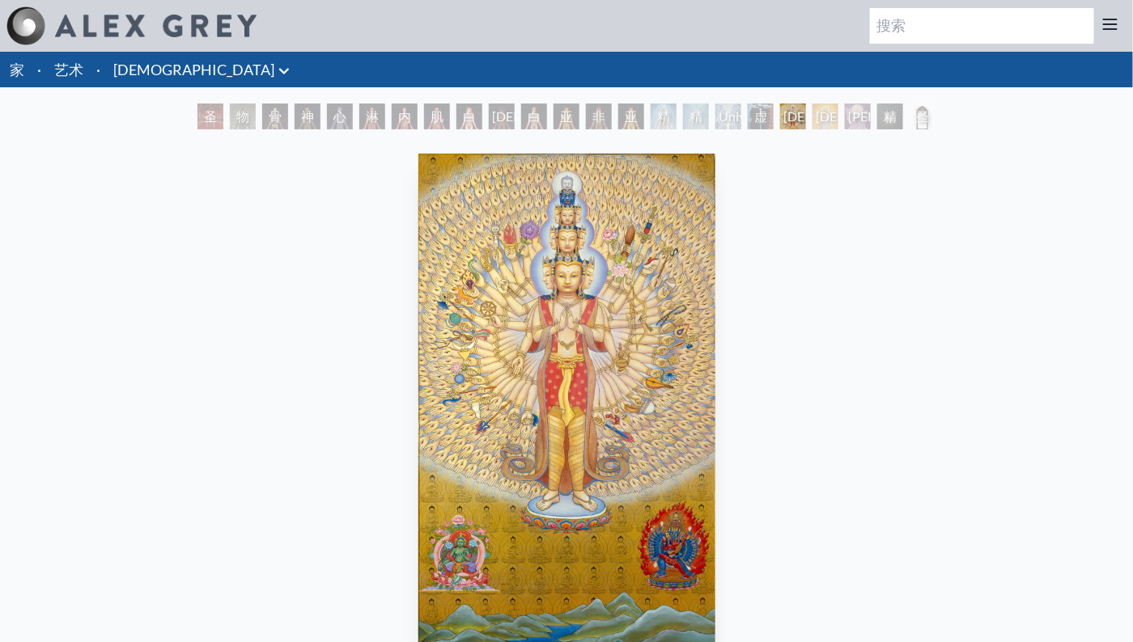
click at [812, 114] on div "基督" at bounding box center [825, 117] width 26 height 26
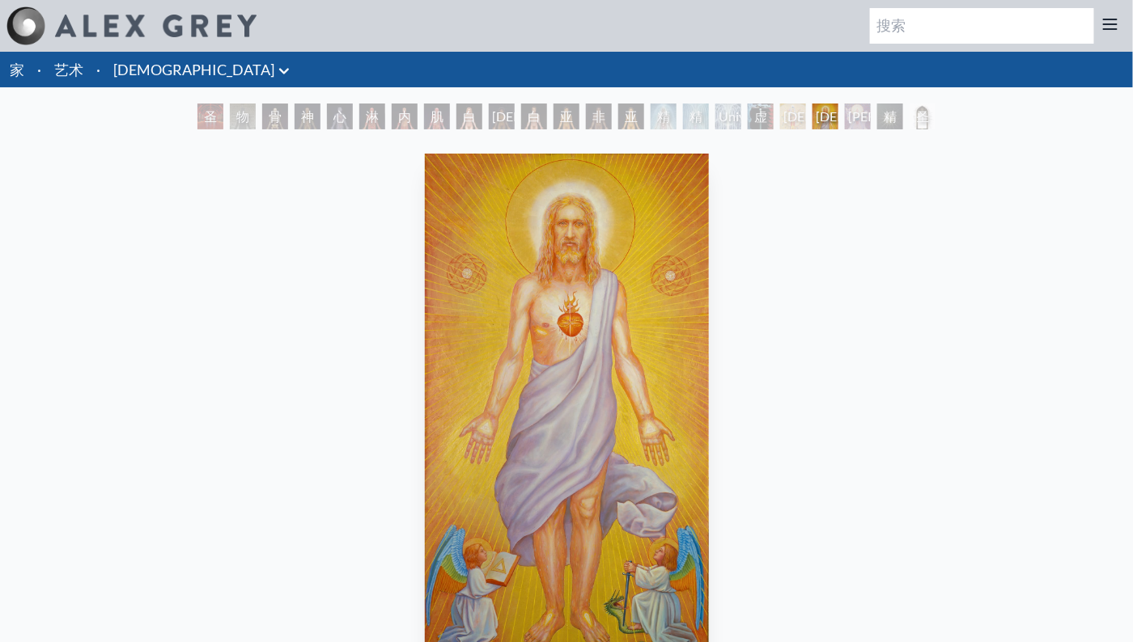
click at [848, 111] on div "索菲亚" at bounding box center [858, 117] width 26 height 26
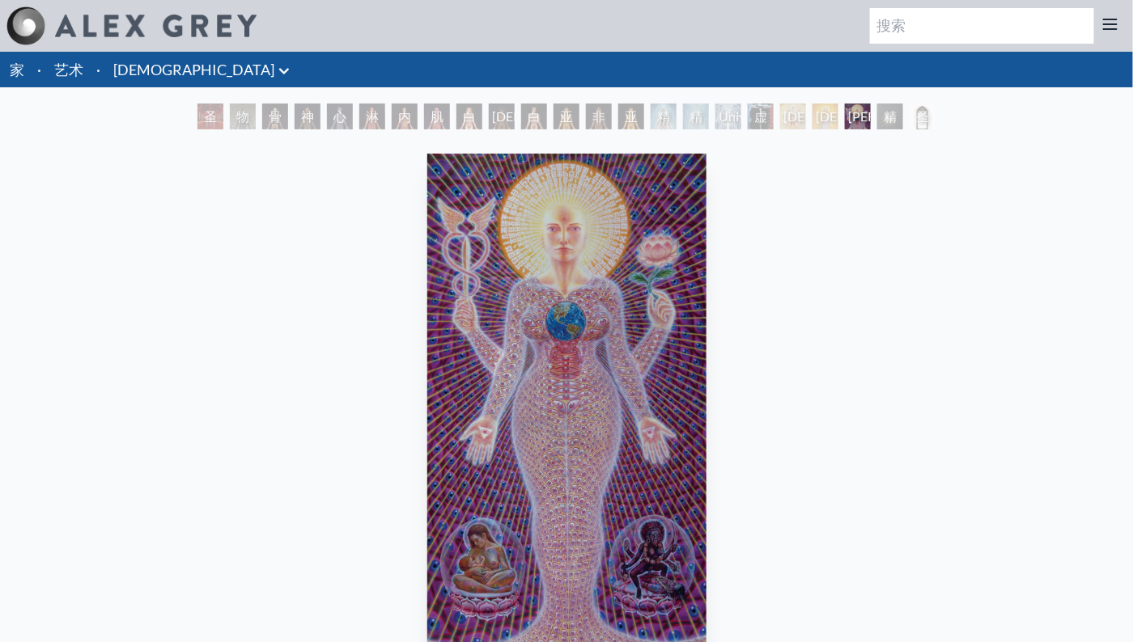
click at [888, 108] on div "精神世界" at bounding box center [890, 117] width 26 height 26
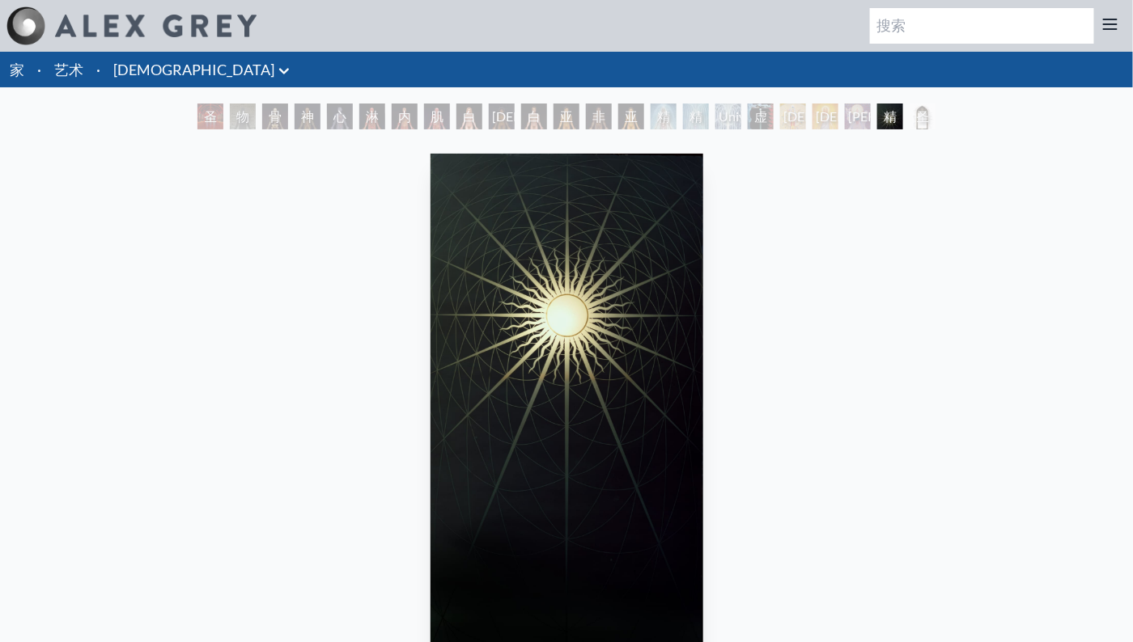
click at [921, 116] on div "圣镜框架" at bounding box center [923, 117] width 26 height 26
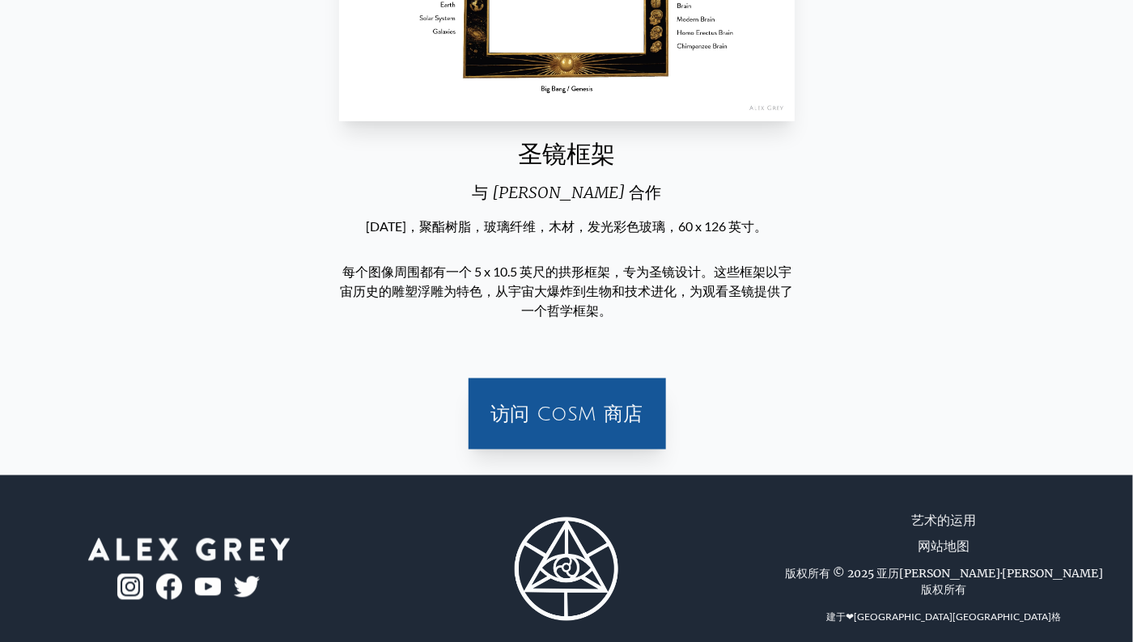
scroll to position [566, 0]
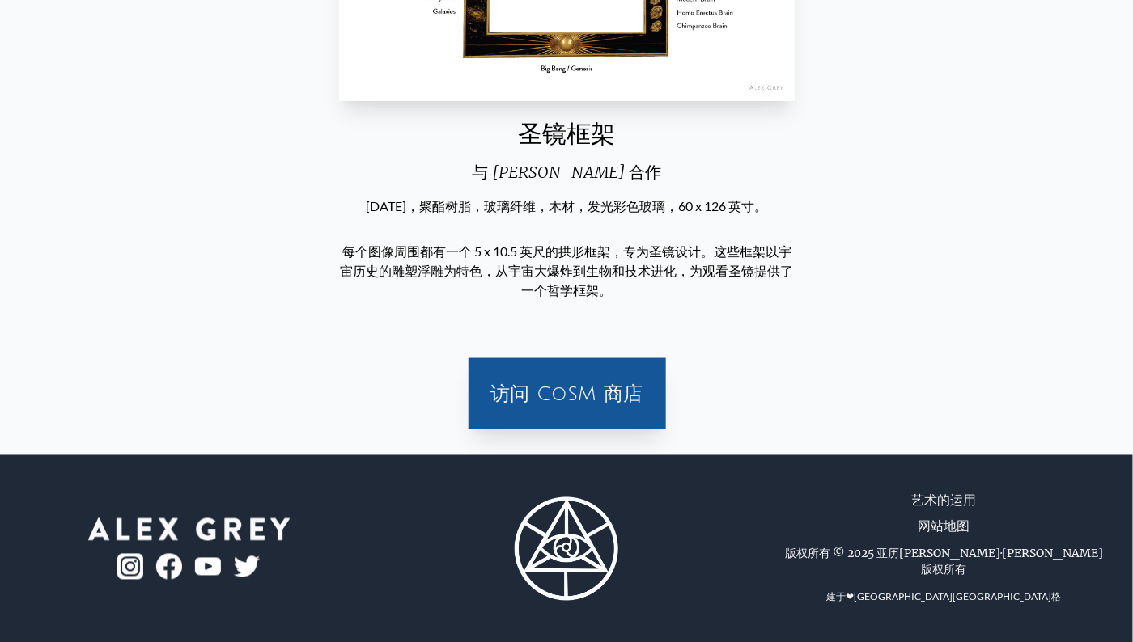
click at [582, 380] on div "访问 CoSM 商店" at bounding box center [567, 394] width 178 height 52
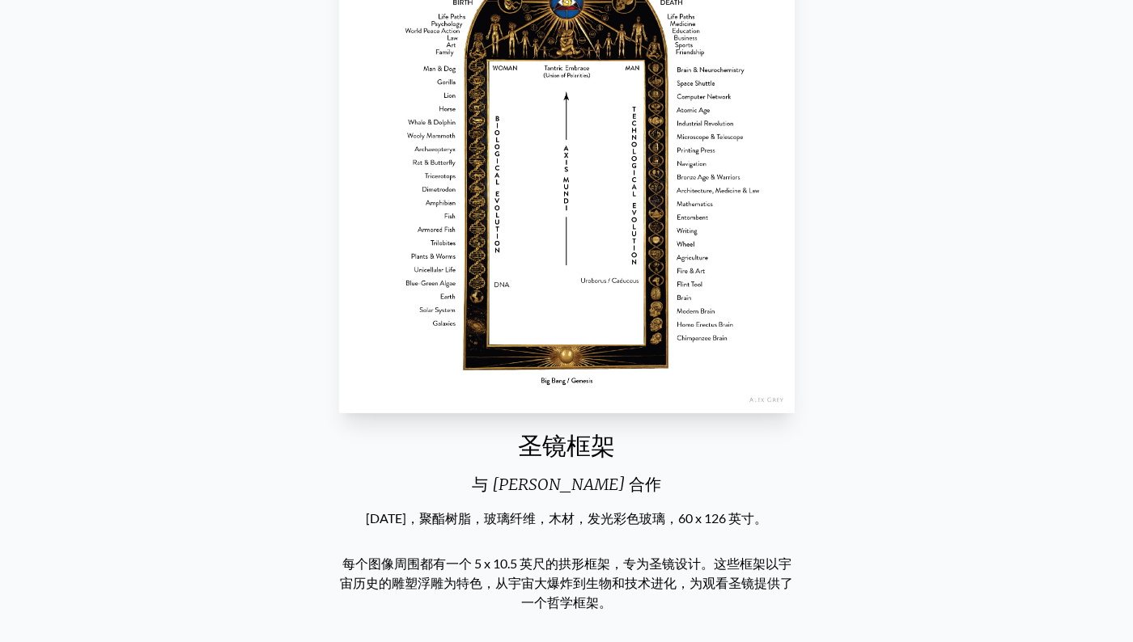
scroll to position [0, 0]
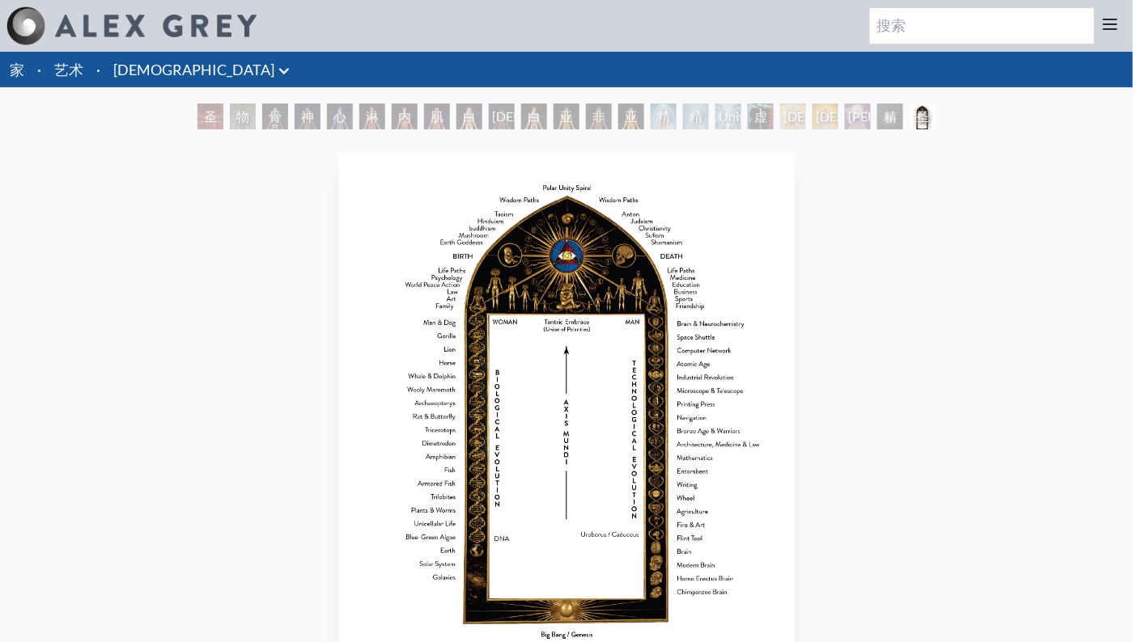
click at [141, 66] on link "圣镜" at bounding box center [193, 69] width 161 height 23
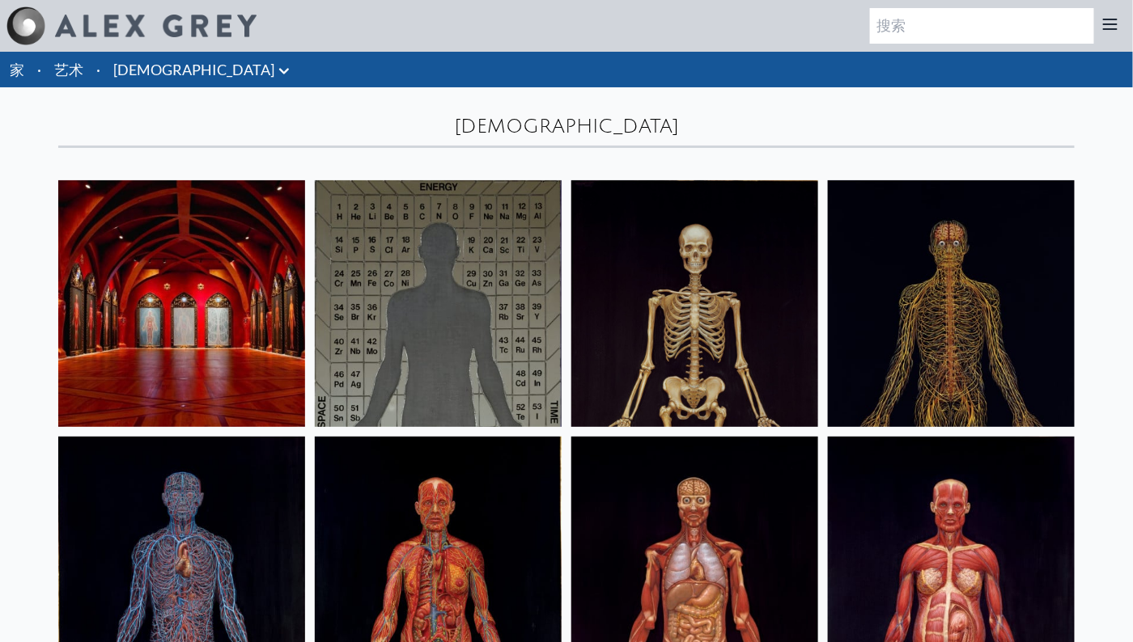
click at [274, 74] on icon at bounding box center [283, 70] width 19 height 19
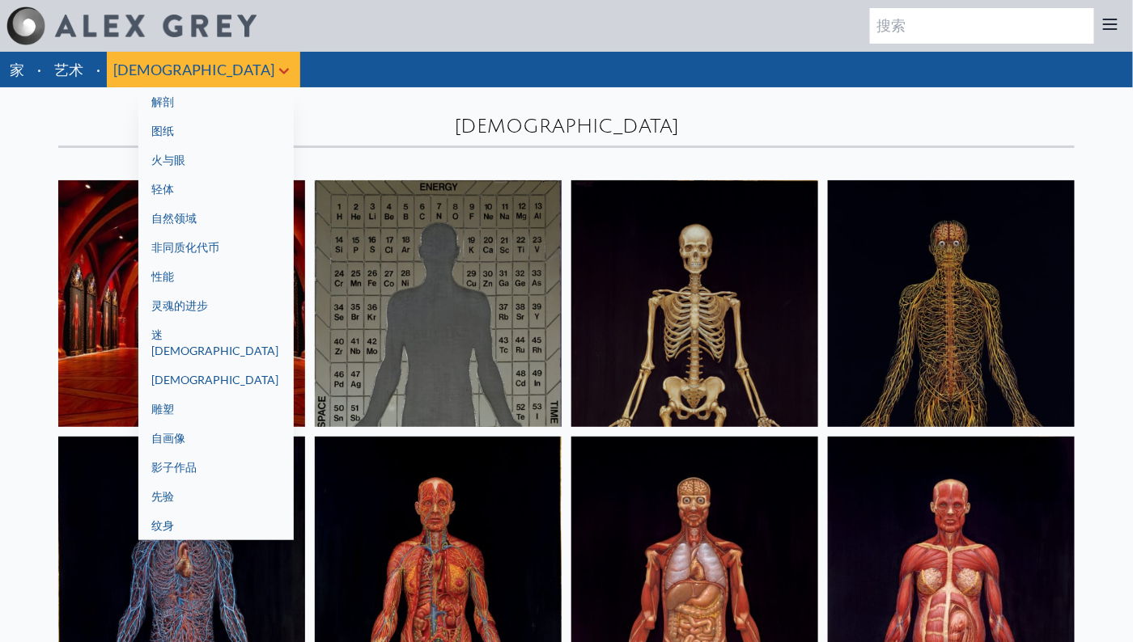
click at [138, 246] on link "非同质化代币" at bounding box center [215, 247] width 155 height 29
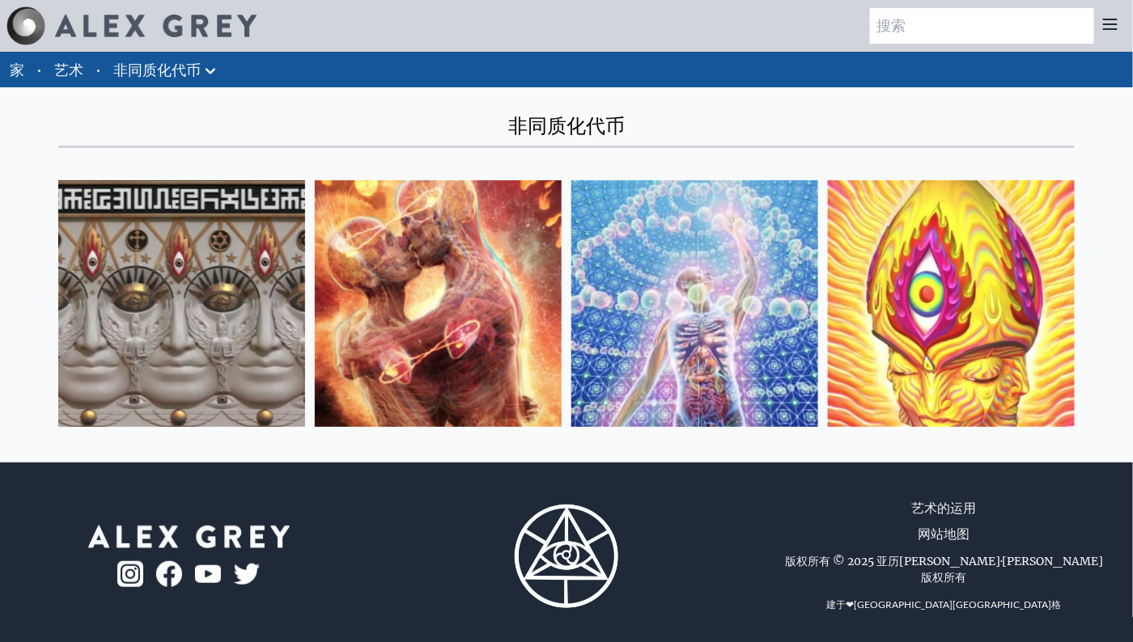
click at [214, 70] on icon at bounding box center [210, 70] width 19 height 19
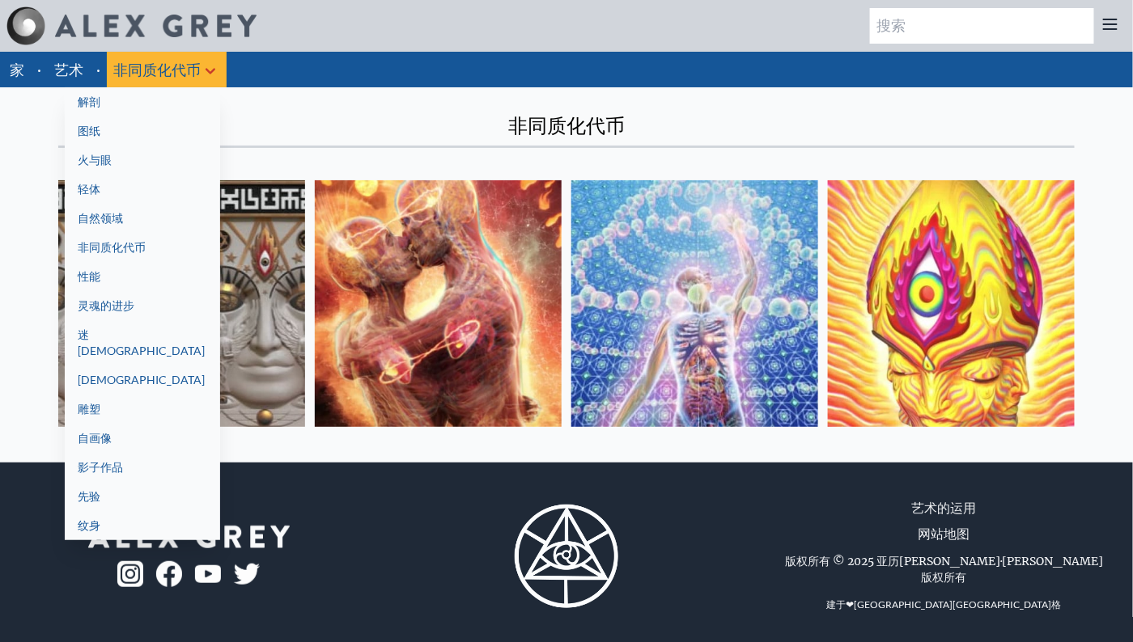
click at [121, 339] on link "迷[DEMOGRAPHIC_DATA]" at bounding box center [142, 342] width 155 height 45
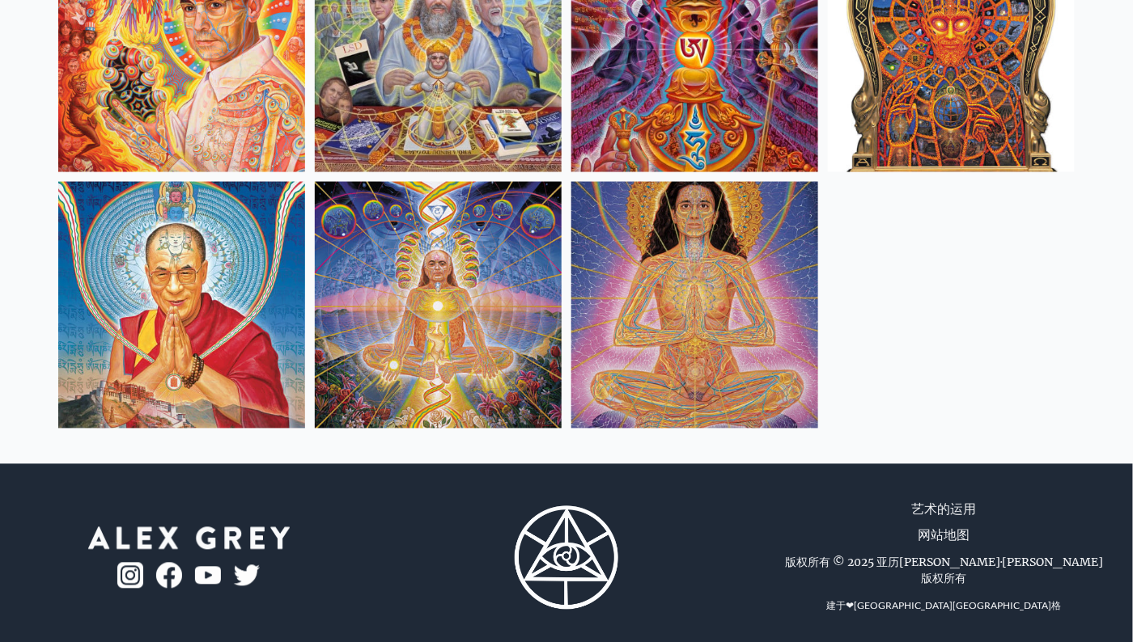
scroll to position [777, 0]
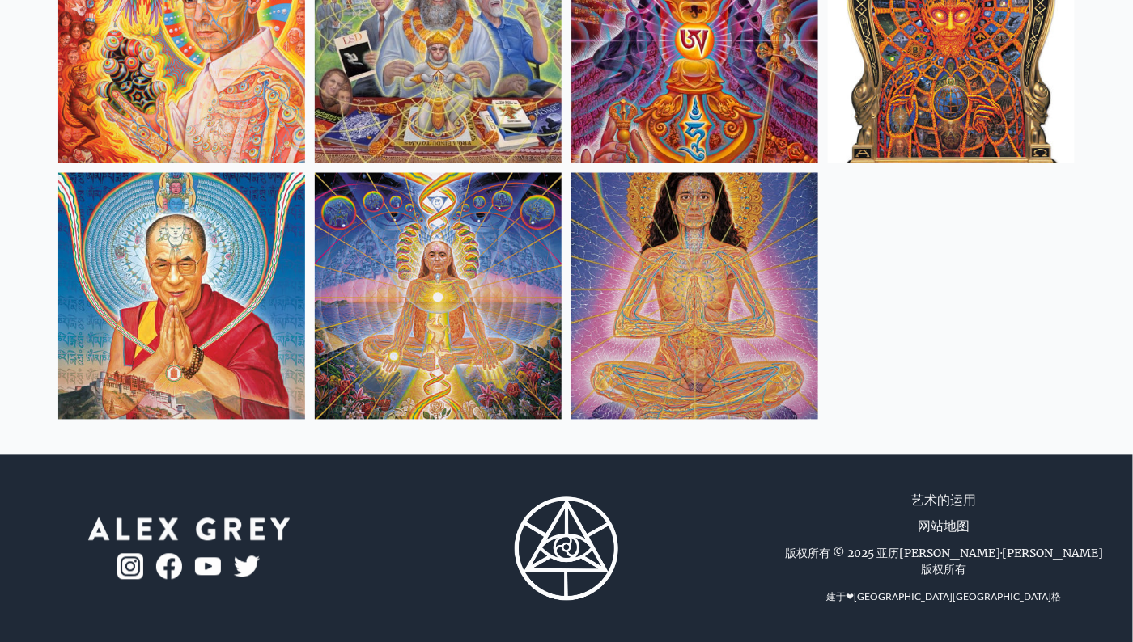
click at [231, 272] on img at bounding box center [181, 296] width 247 height 247
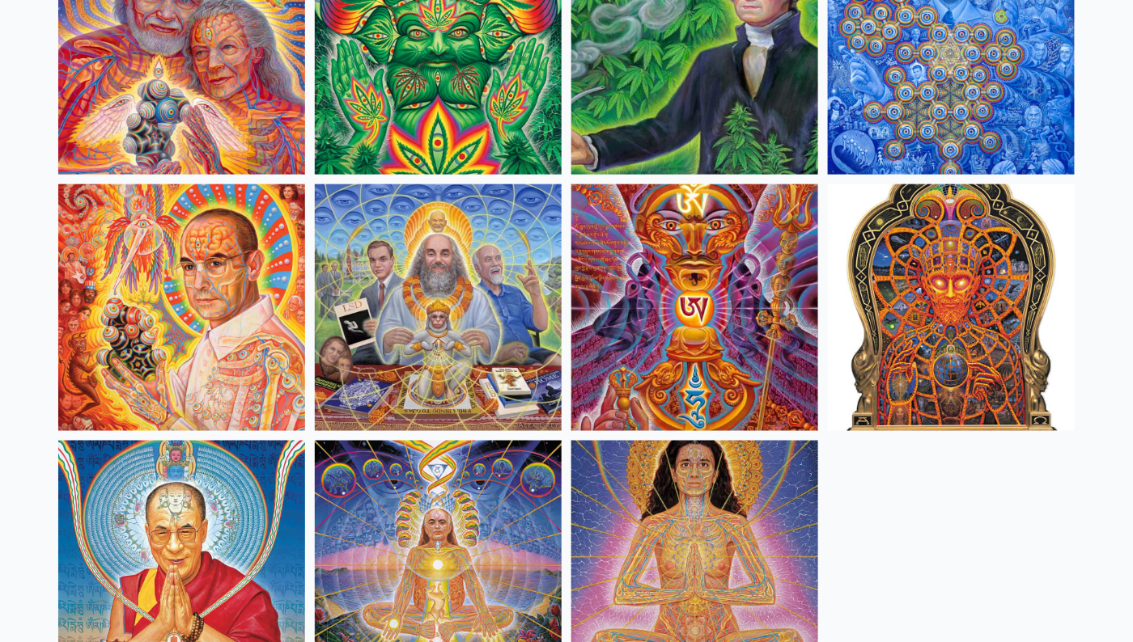
scroll to position [453, 0]
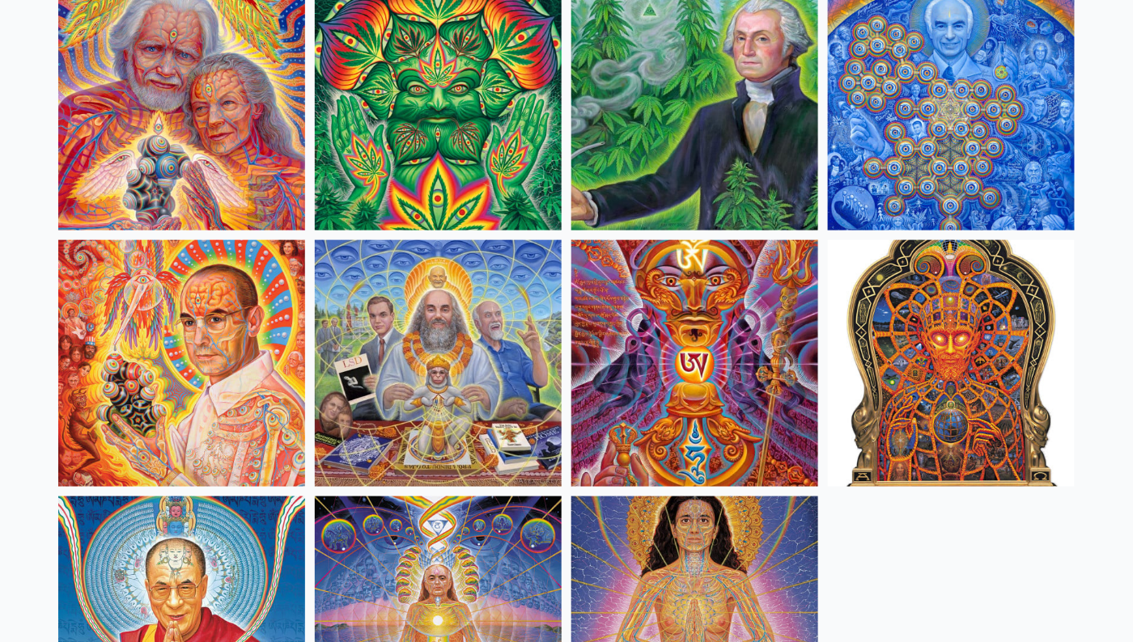
click at [726, 273] on img at bounding box center [694, 363] width 247 height 247
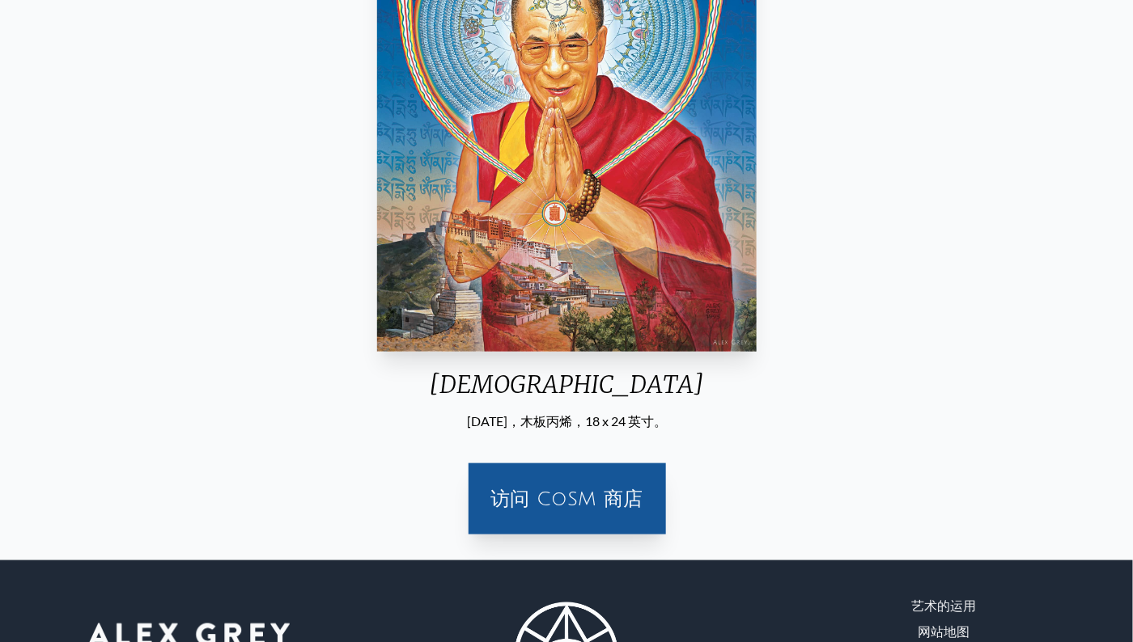
scroll to position [324, 0]
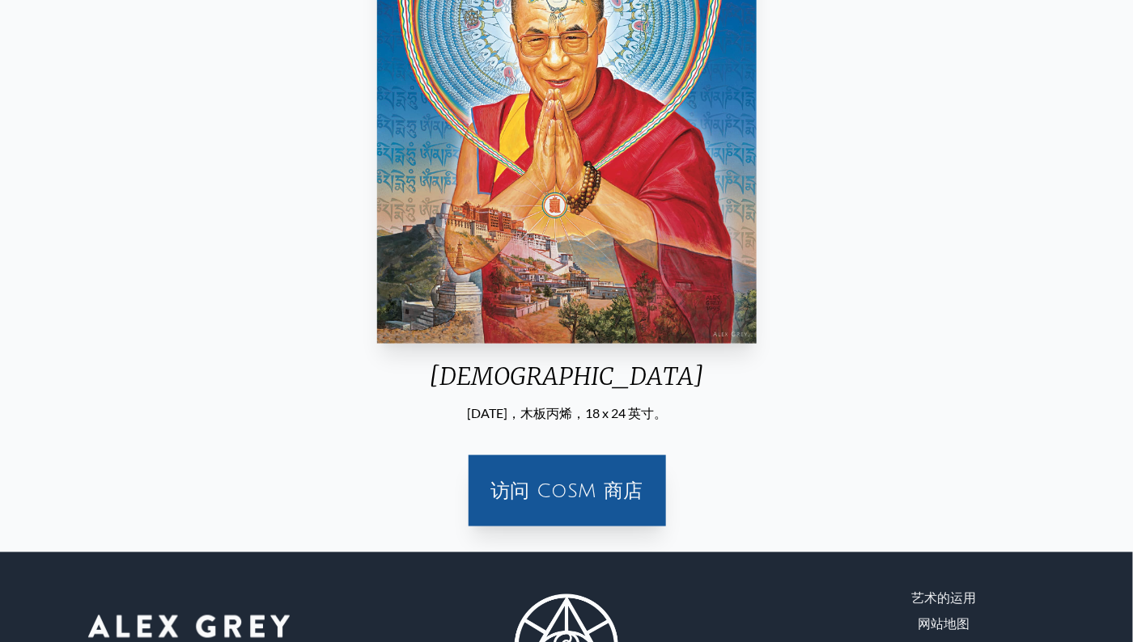
click at [573, 473] on div "访问 CoSM 商店" at bounding box center [567, 491] width 178 height 52
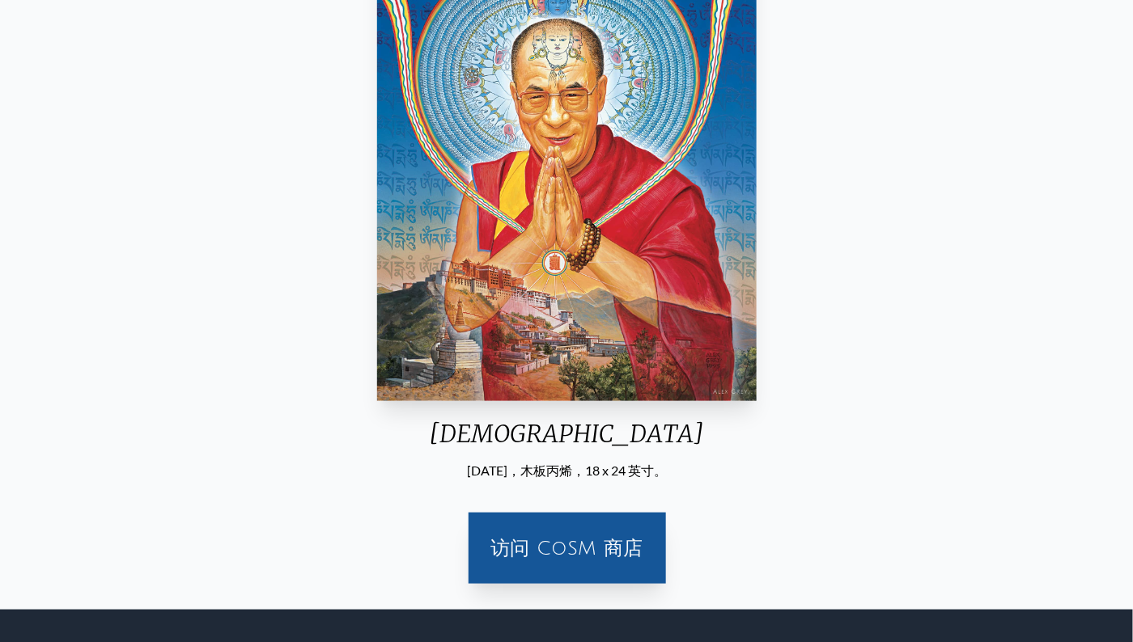
scroll to position [0, 0]
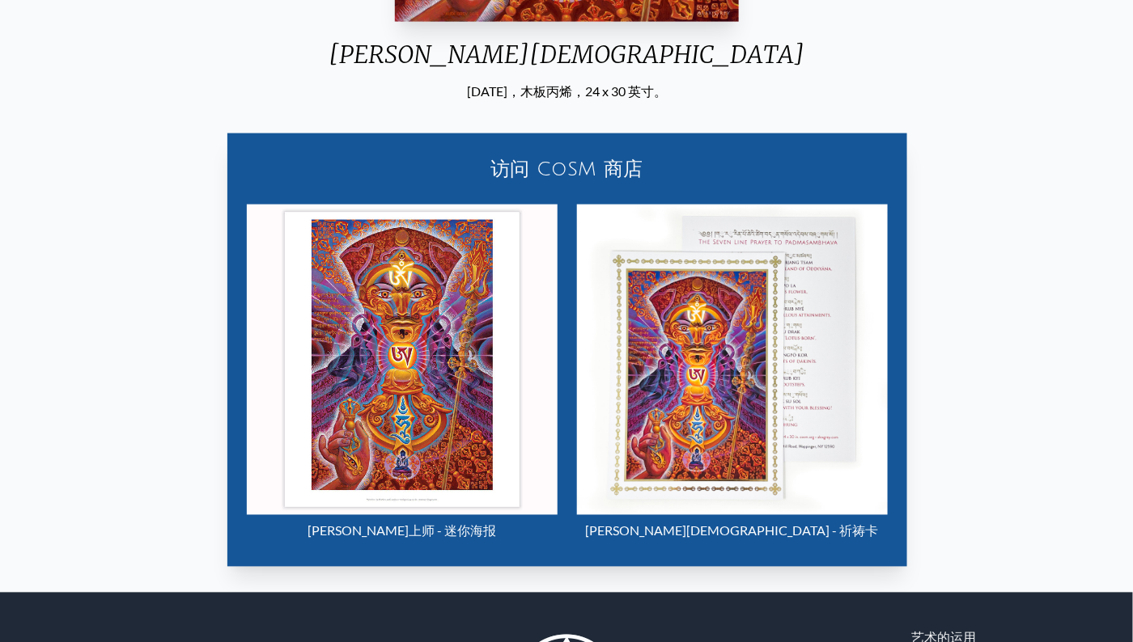
scroll to position [647, 0]
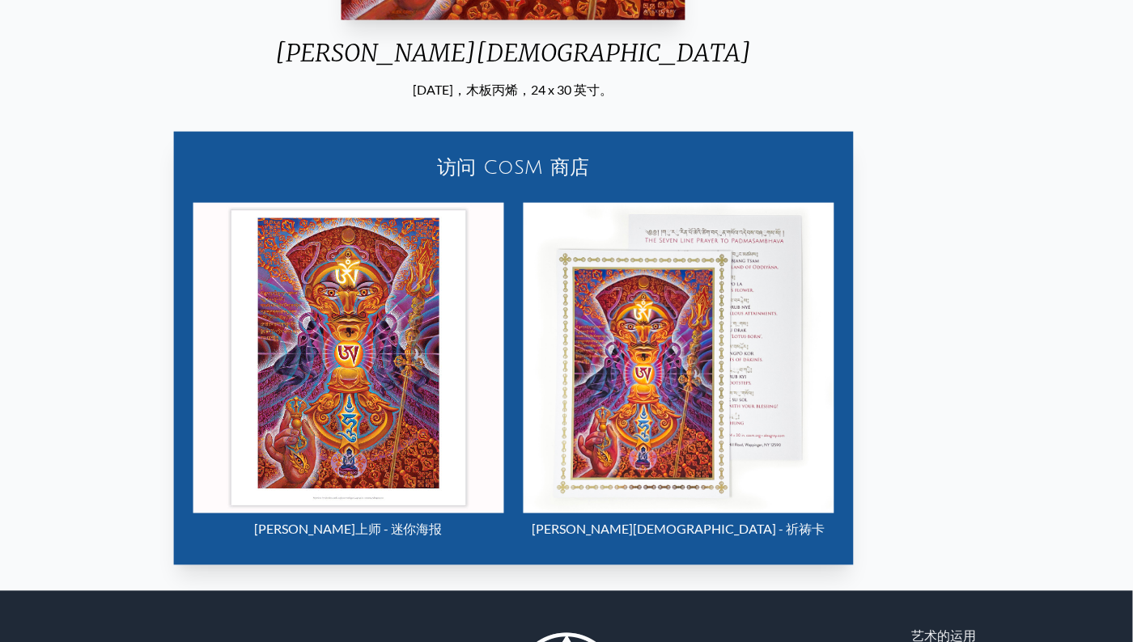
click at [674, 454] on img "11 / 15" at bounding box center [678, 358] width 311 height 311
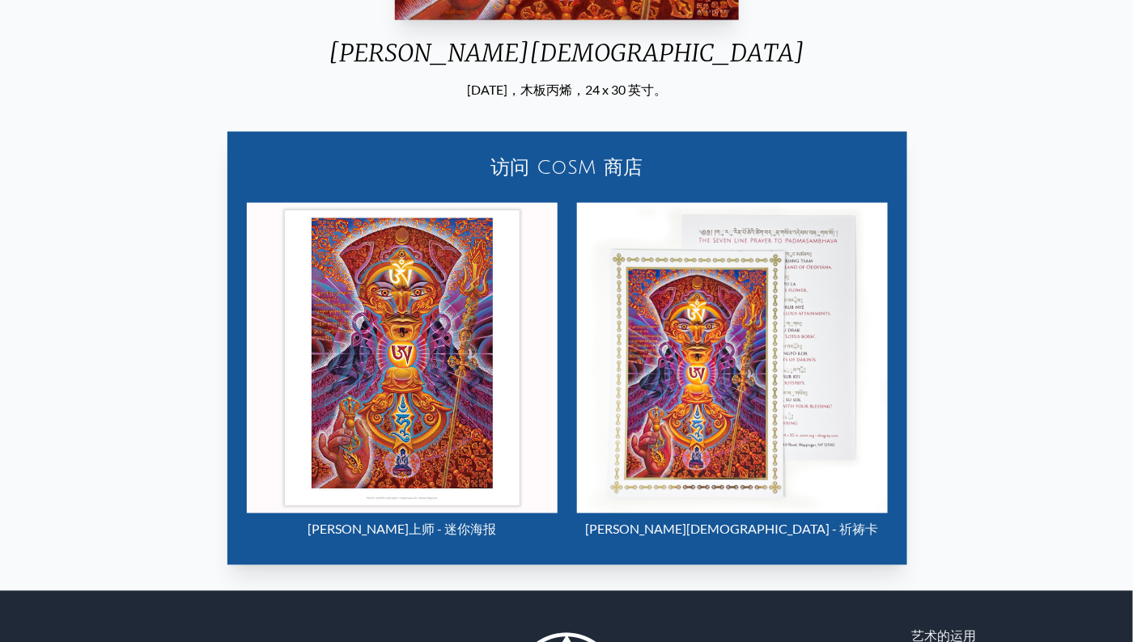
click at [467, 420] on img "11 / 15" at bounding box center [402, 358] width 311 height 311
click at [708, 314] on img "11 / 15" at bounding box center [732, 358] width 311 height 311
